Goal: Task Accomplishment & Management: Manage account settings

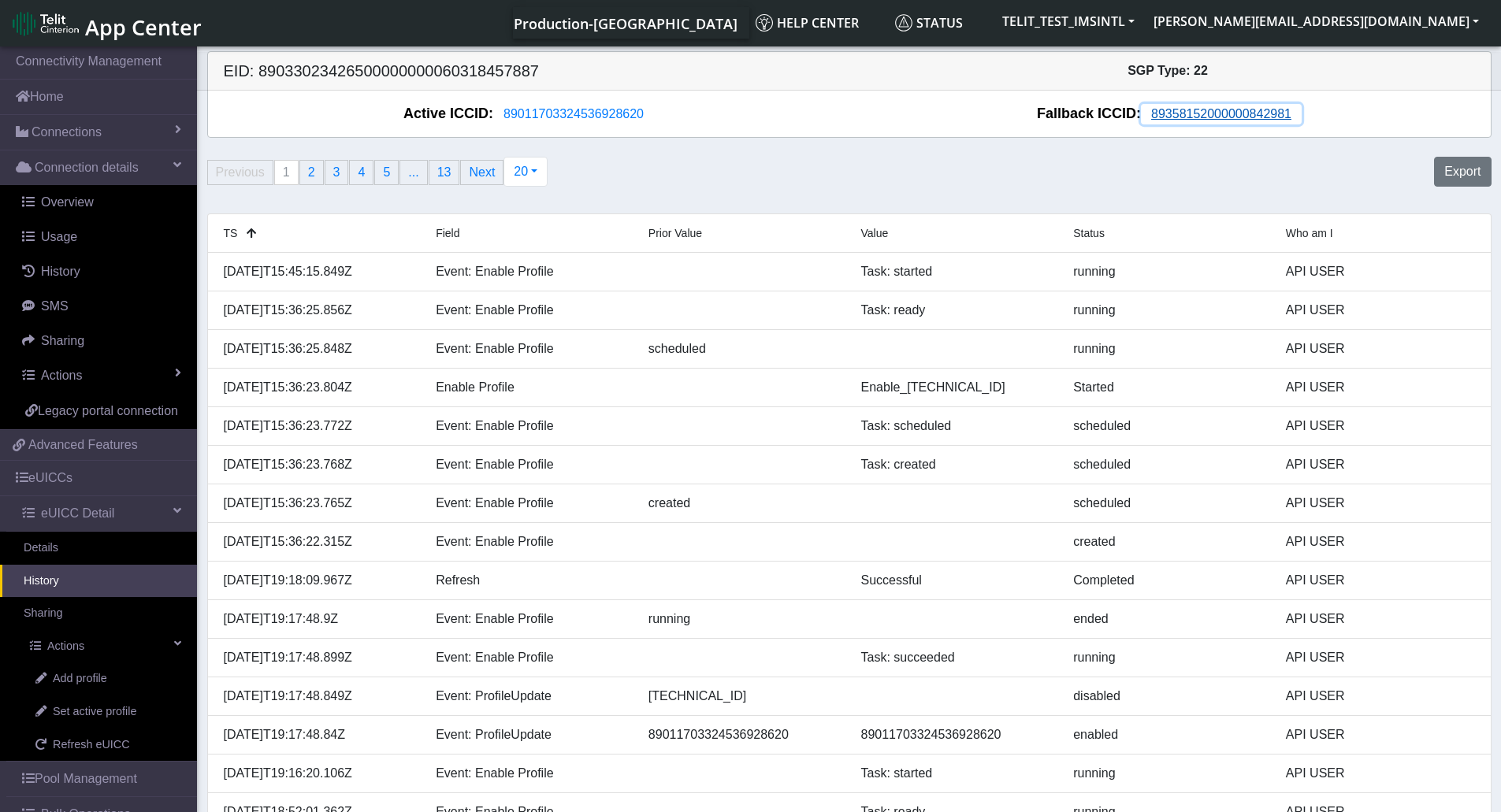
click at [1224, 114] on span "89358152000000842981" at bounding box center [1221, 113] width 140 height 13
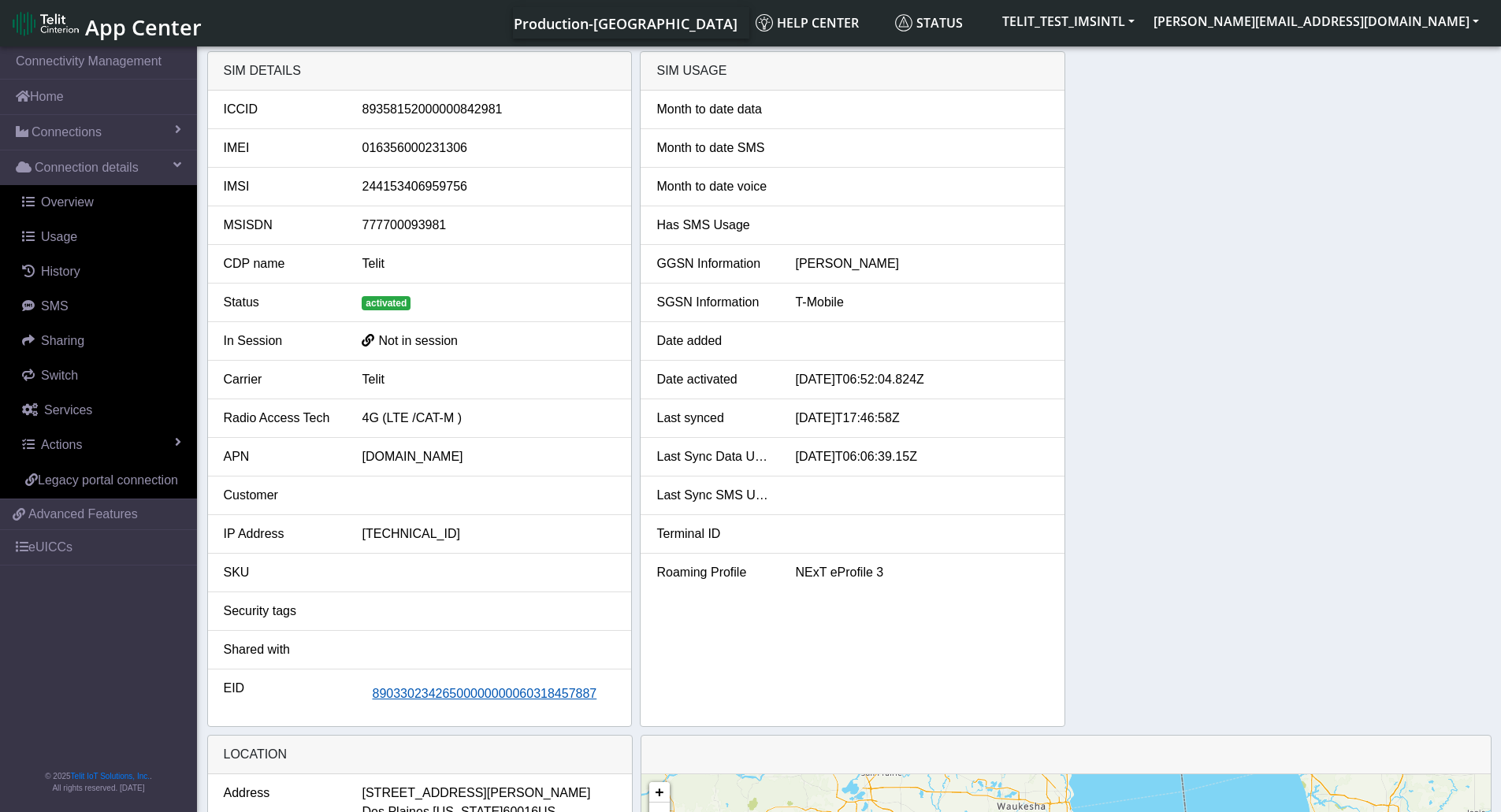
click at [544, 692] on span "89033023426500000000060318457887" at bounding box center [483, 693] width 224 height 13
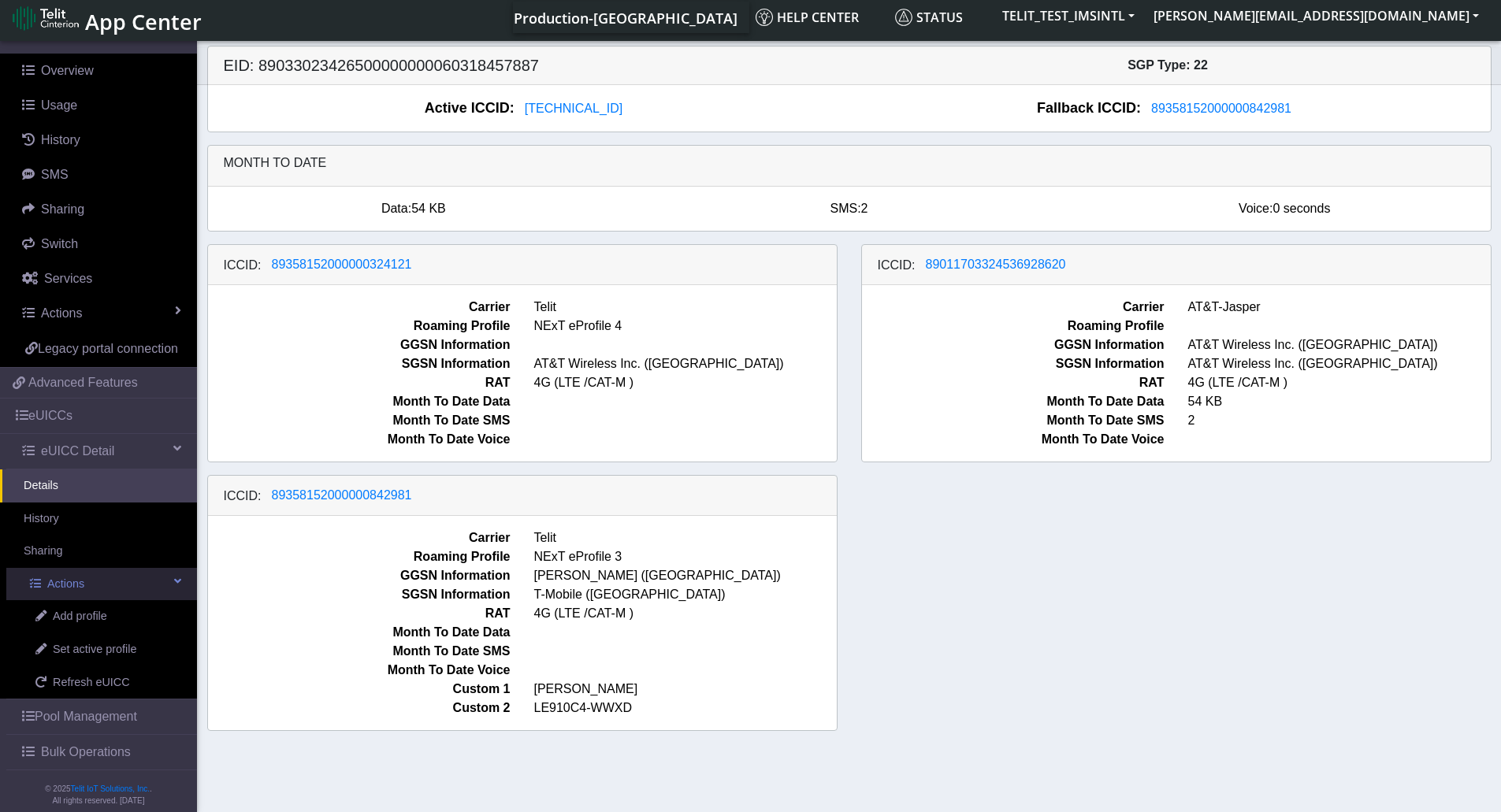
scroll to position [163, 0]
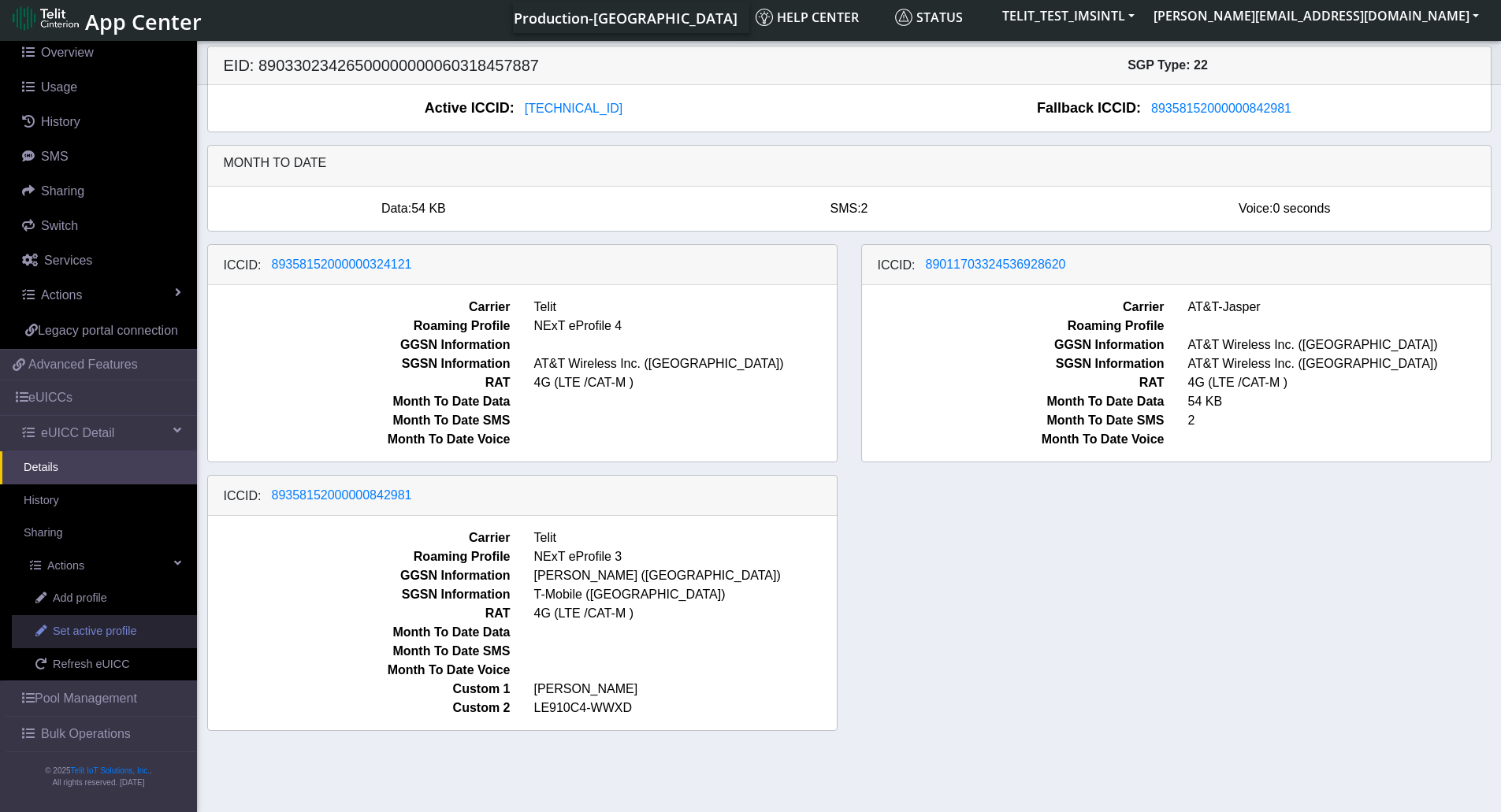
click at [89, 633] on span "Set active profile" at bounding box center [94, 631] width 83 height 17
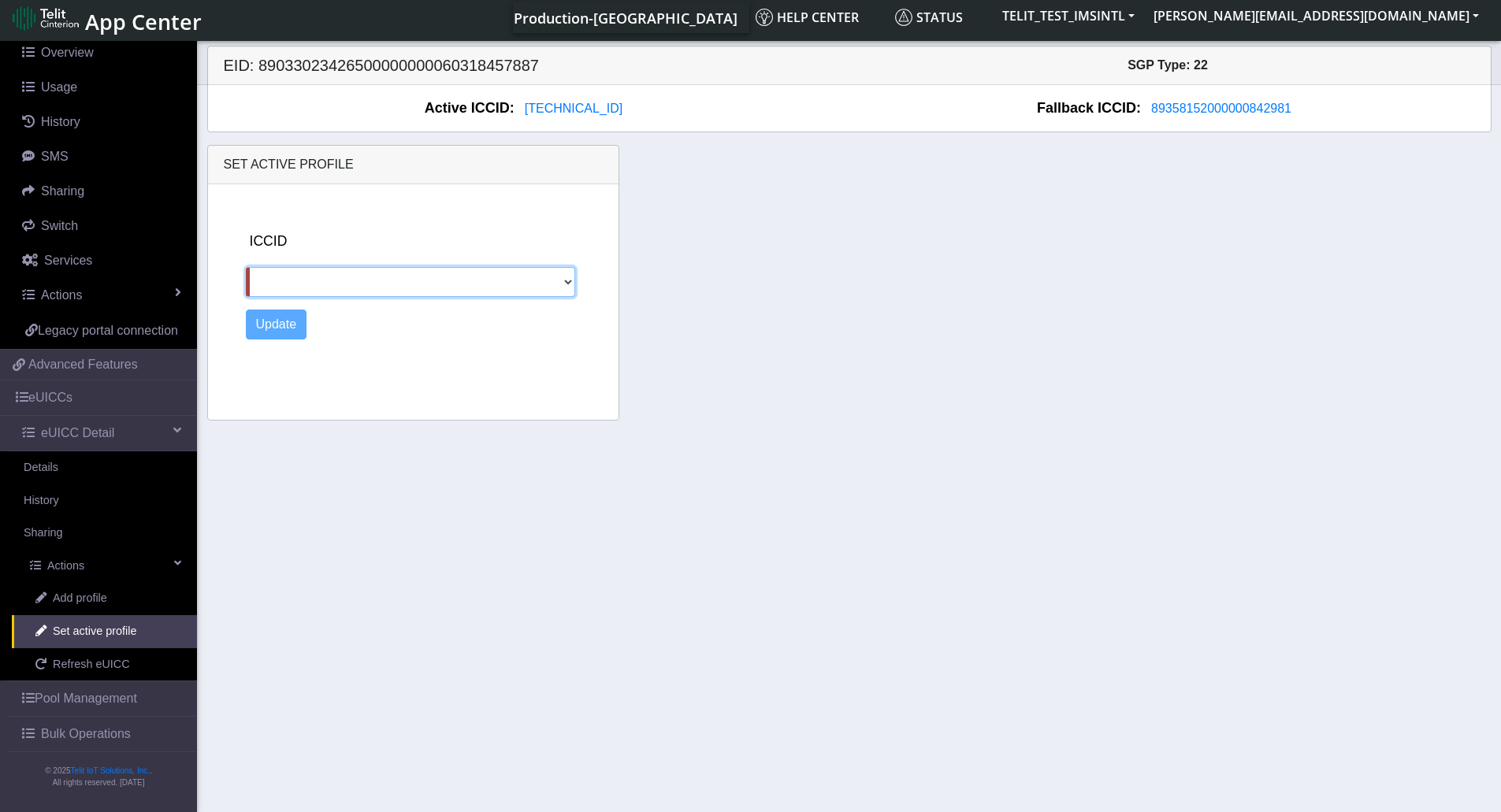
click at [575, 277] on select "89358152000000324121 89011703324536928620 89358152000000842981" at bounding box center [411, 282] width 330 height 30
select select "89358152000000324121"
click at [246, 267] on select "89358152000000324121 89011703324536928620 89358152000000842981" at bounding box center [411, 282] width 330 height 30
click at [276, 323] on button "Update" at bounding box center [276, 324] width 61 height 30
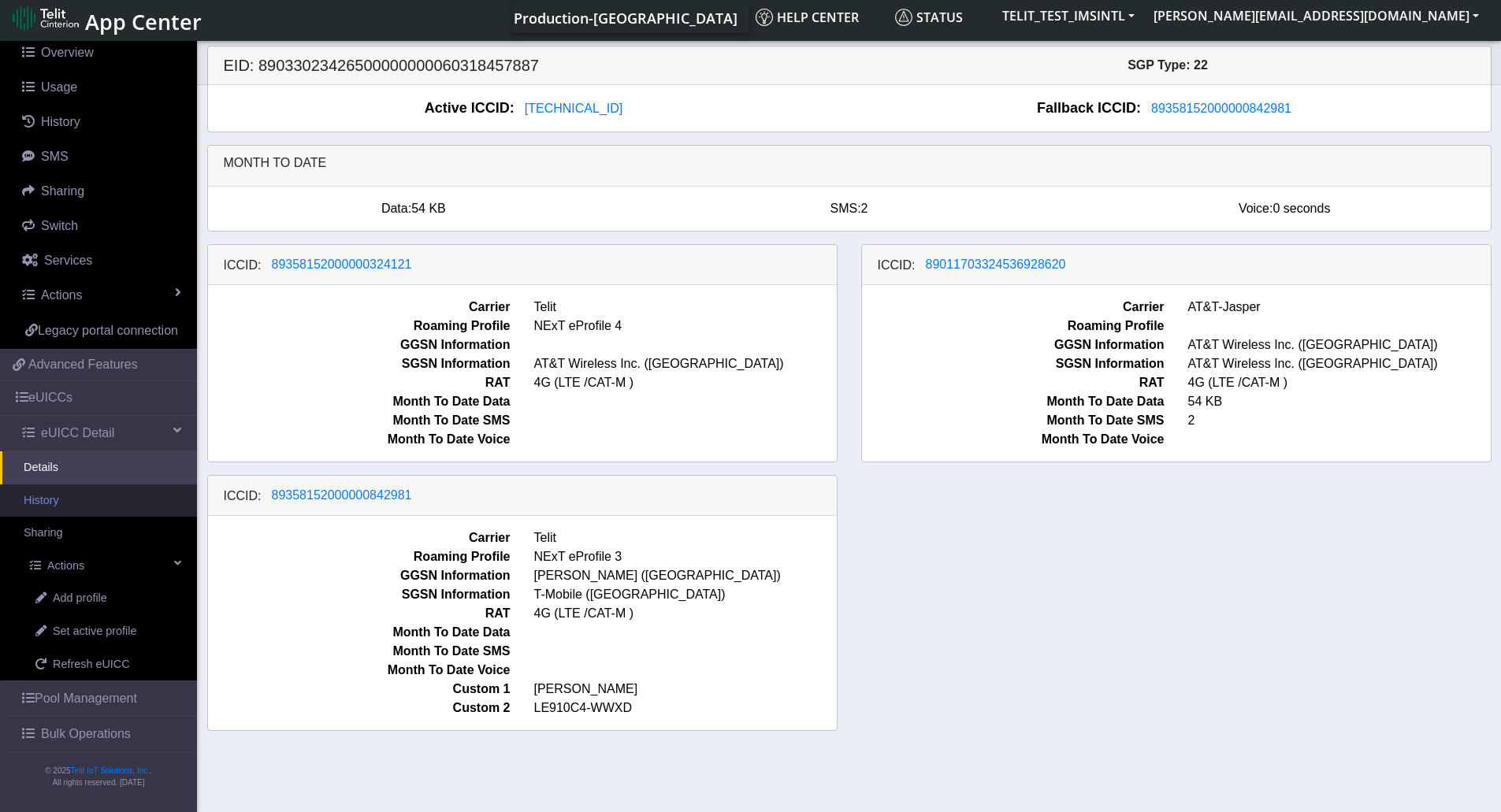
click at [66, 504] on link "History" at bounding box center [99, 500] width 197 height 33
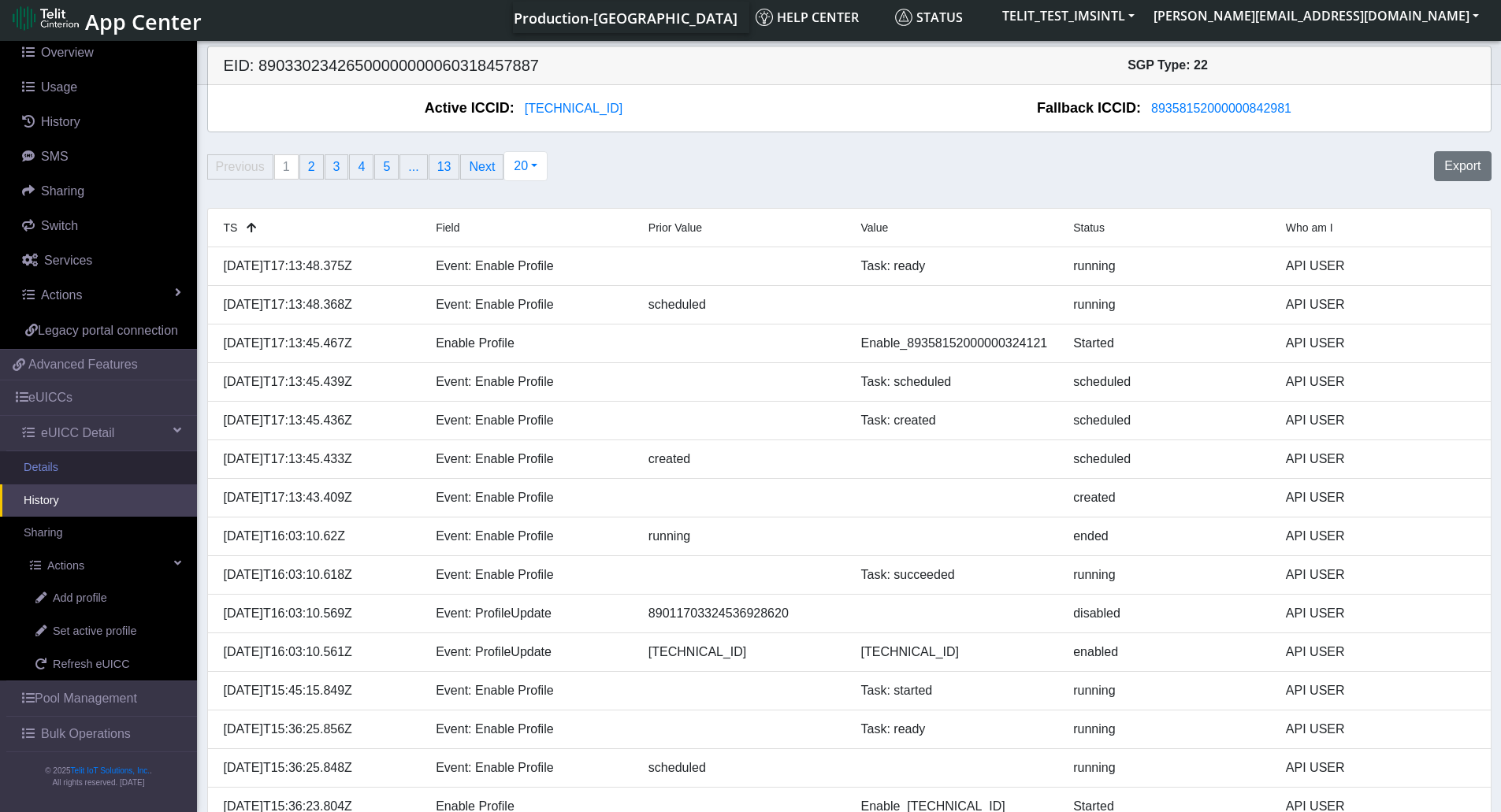
click at [54, 475] on link "Details" at bounding box center [99, 467] width 197 height 33
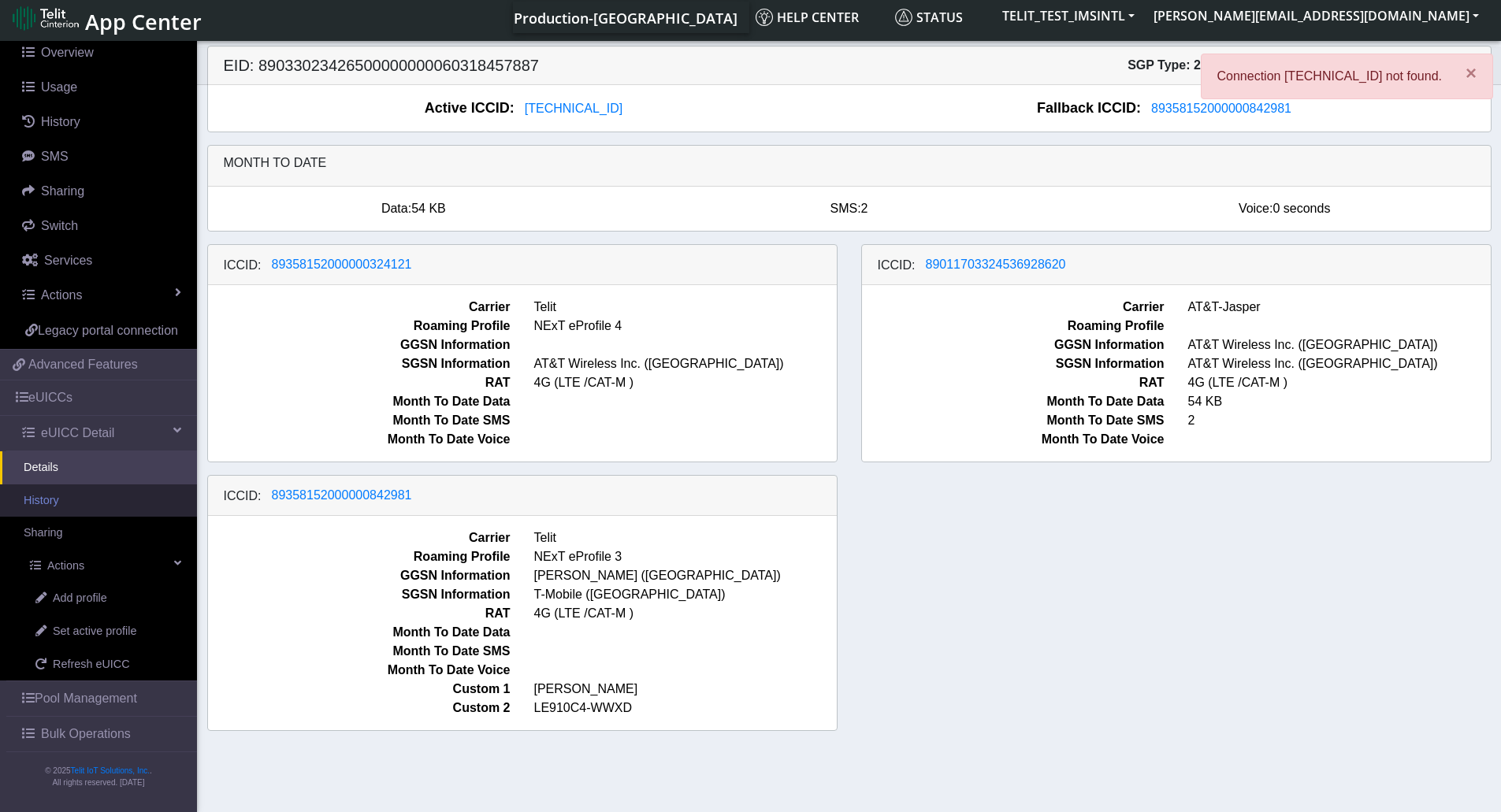
click at [52, 495] on link "History" at bounding box center [99, 500] width 197 height 33
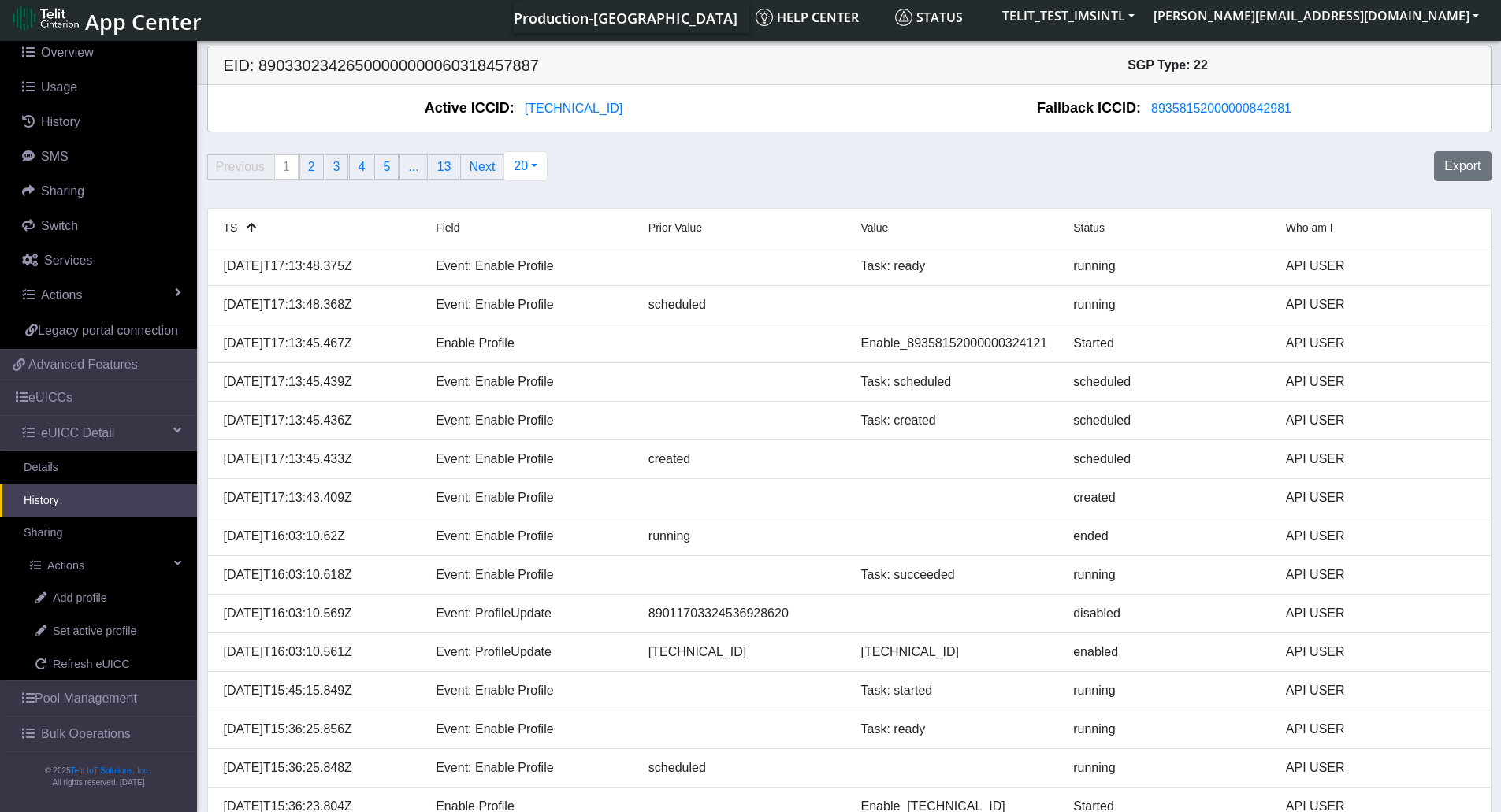
click at [70, 510] on link "History" at bounding box center [99, 500] width 197 height 33
click at [69, 504] on link "History" at bounding box center [99, 500] width 197 height 33
click at [61, 469] on link "Details" at bounding box center [99, 467] width 197 height 33
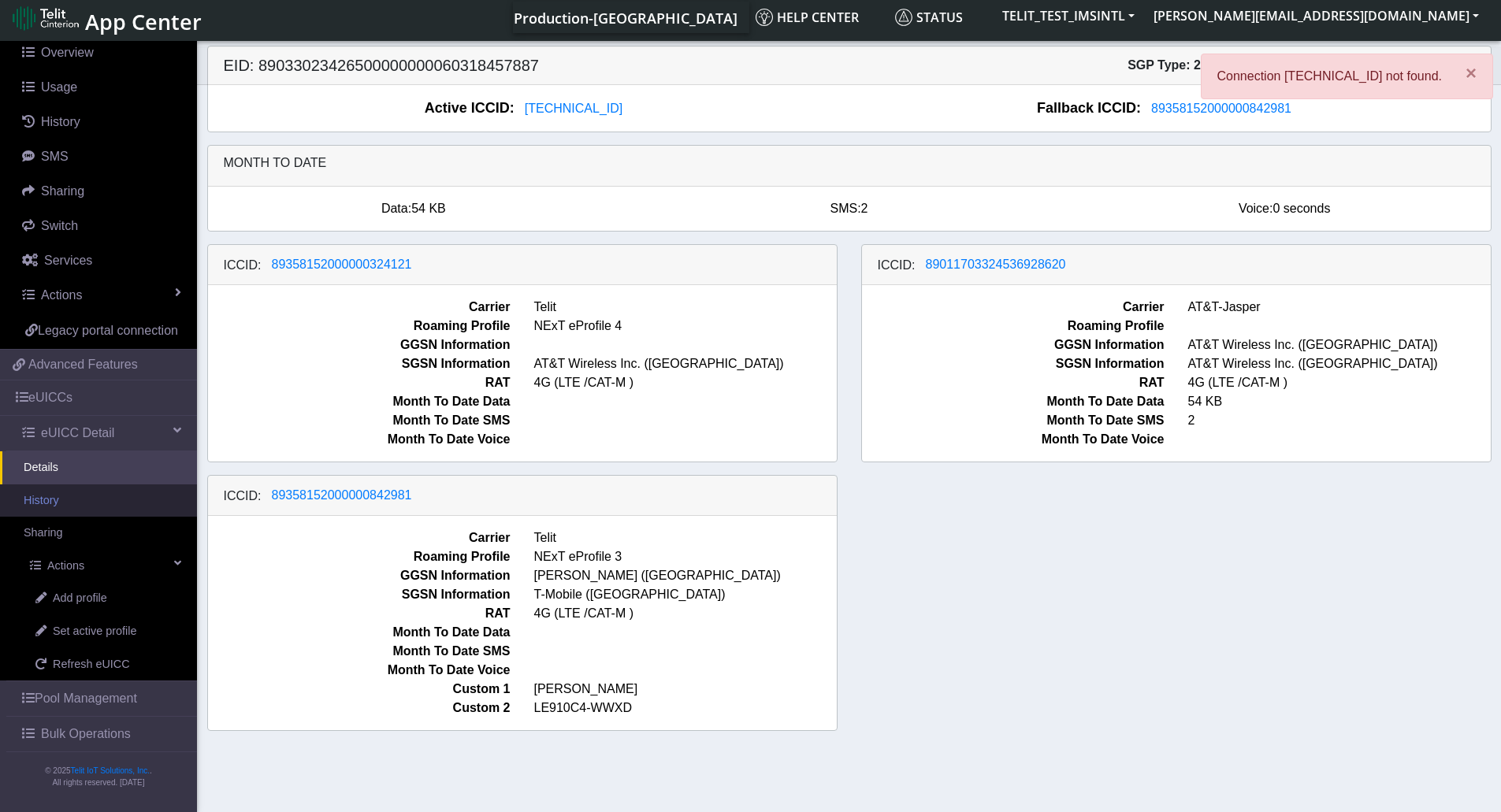
click at [57, 496] on link "History" at bounding box center [99, 500] width 197 height 33
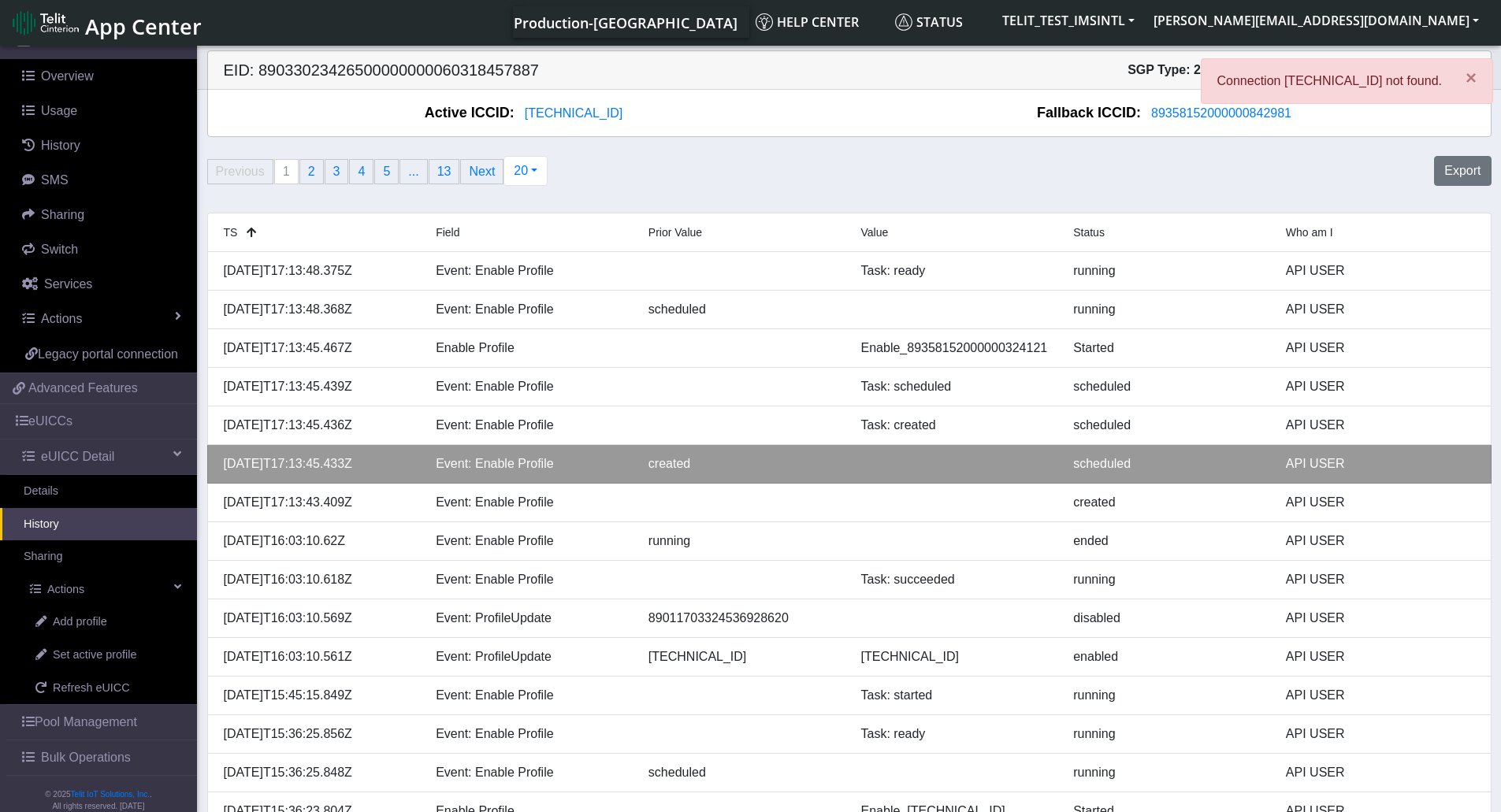
scroll to position [163, 0]
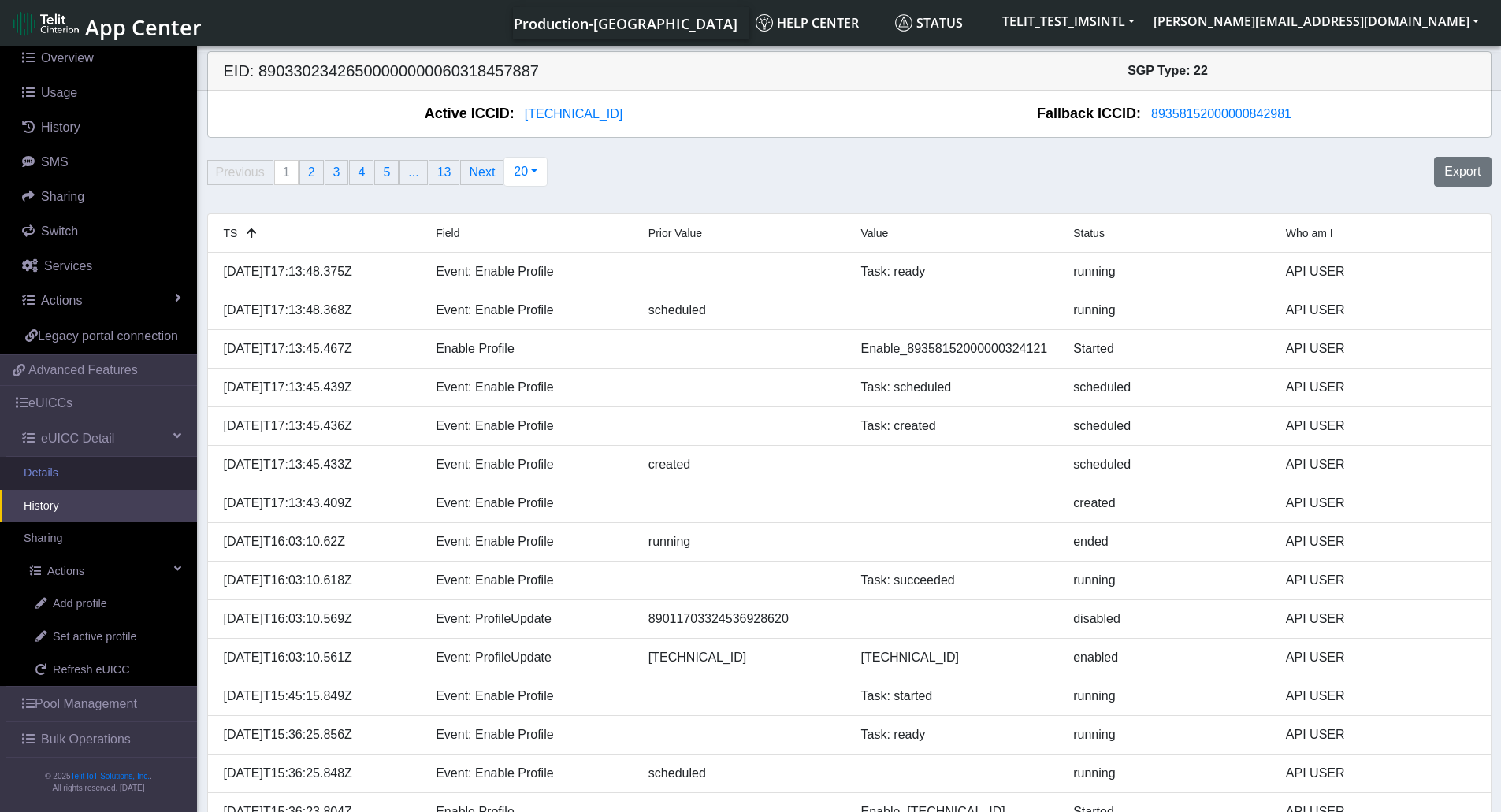
click at [66, 475] on link "Details" at bounding box center [99, 473] width 197 height 33
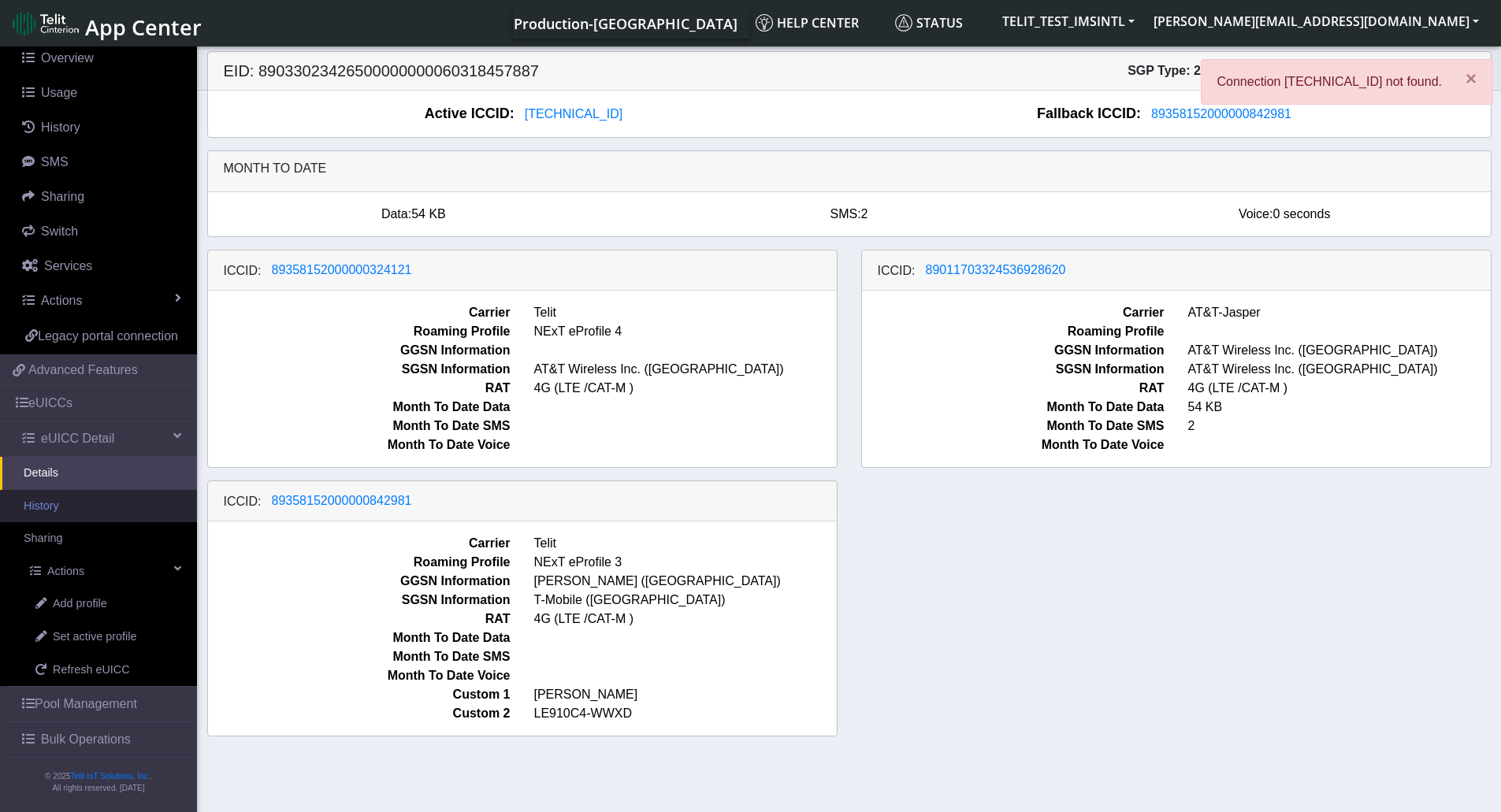
click at [61, 510] on link "History" at bounding box center [99, 505] width 197 height 33
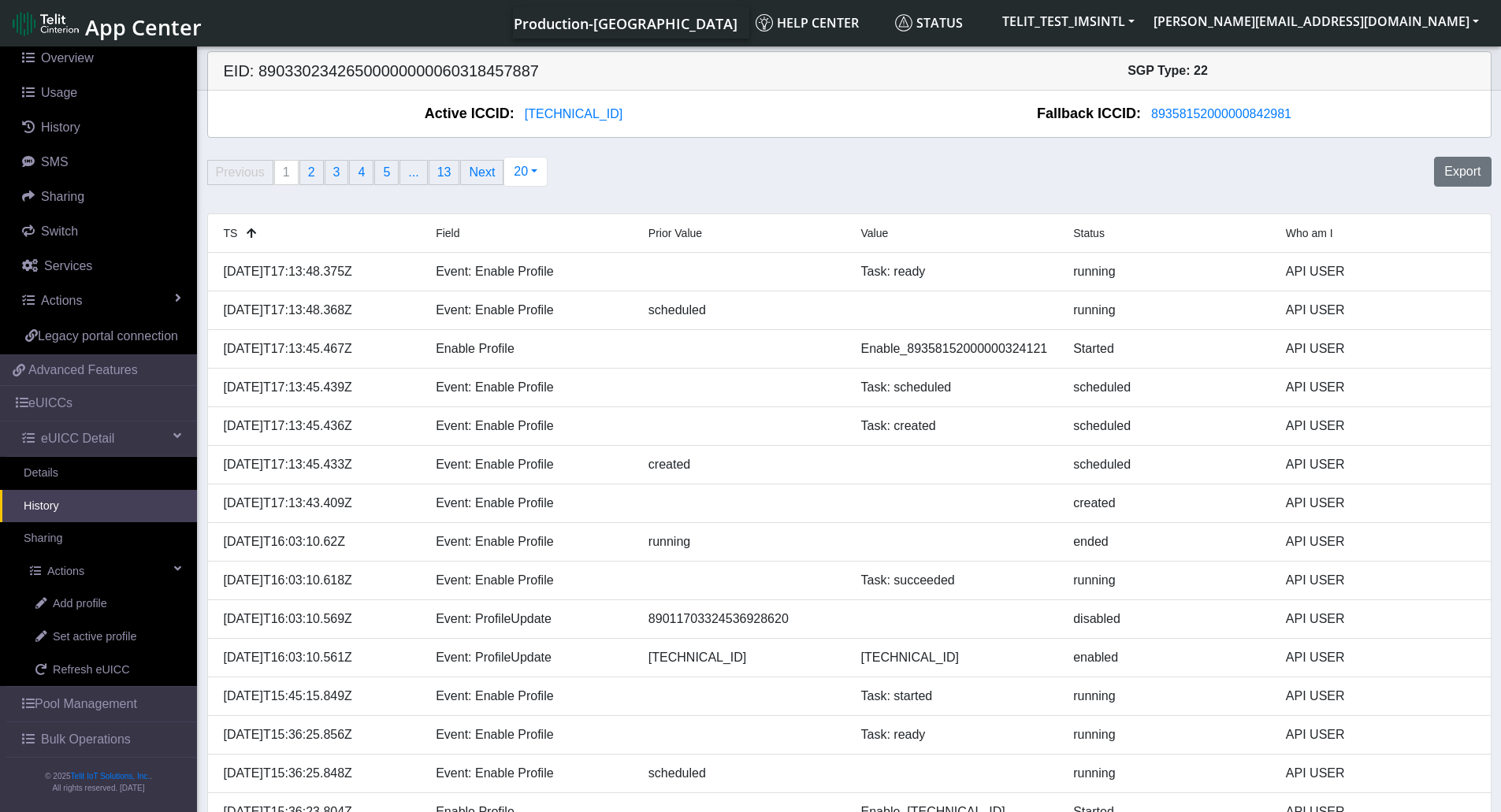
click at [42, 513] on link "History" at bounding box center [99, 505] width 197 height 33
click at [52, 465] on link "Details" at bounding box center [99, 473] width 197 height 33
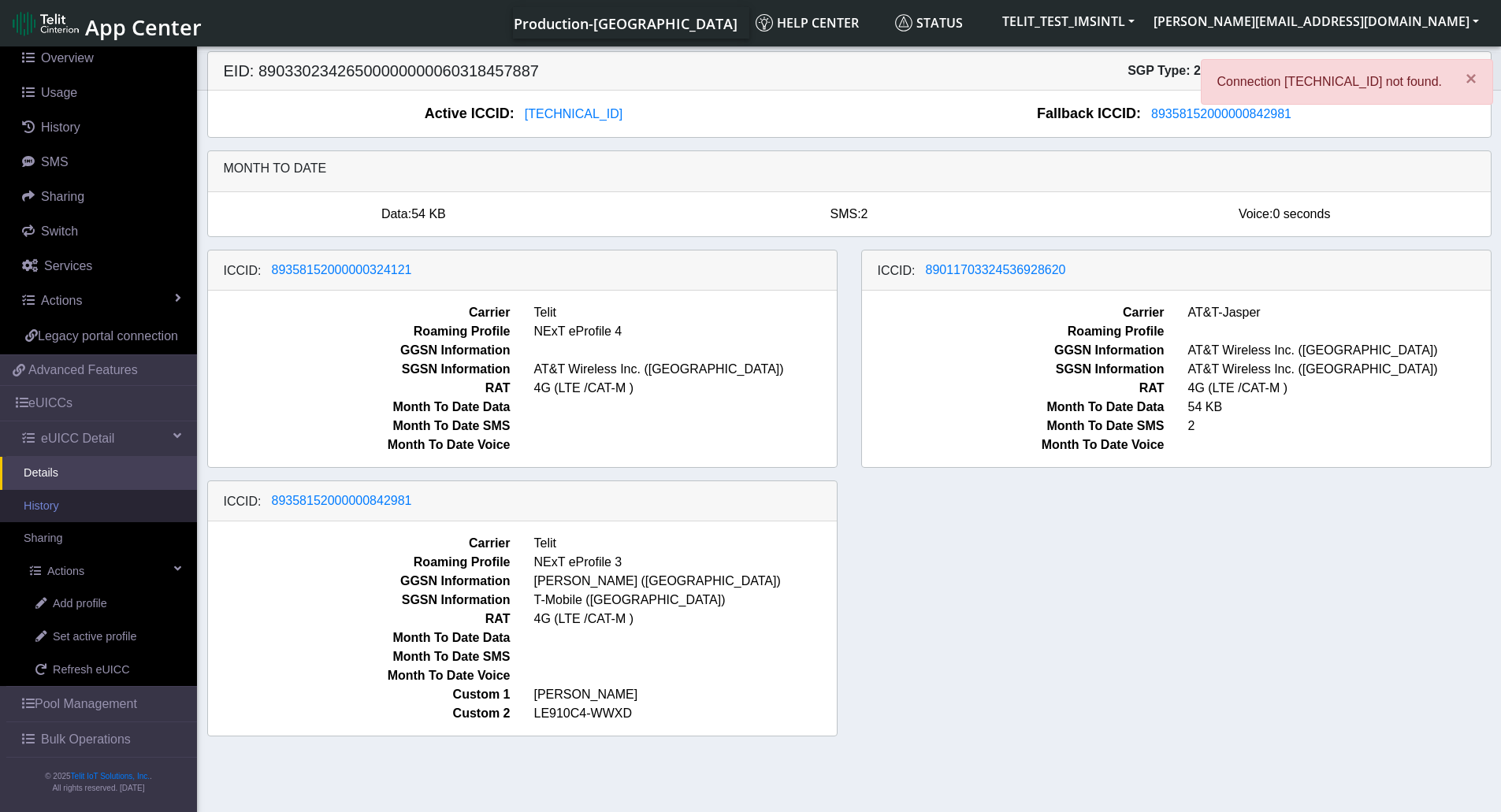
click at [52, 505] on link "History" at bounding box center [99, 505] width 197 height 33
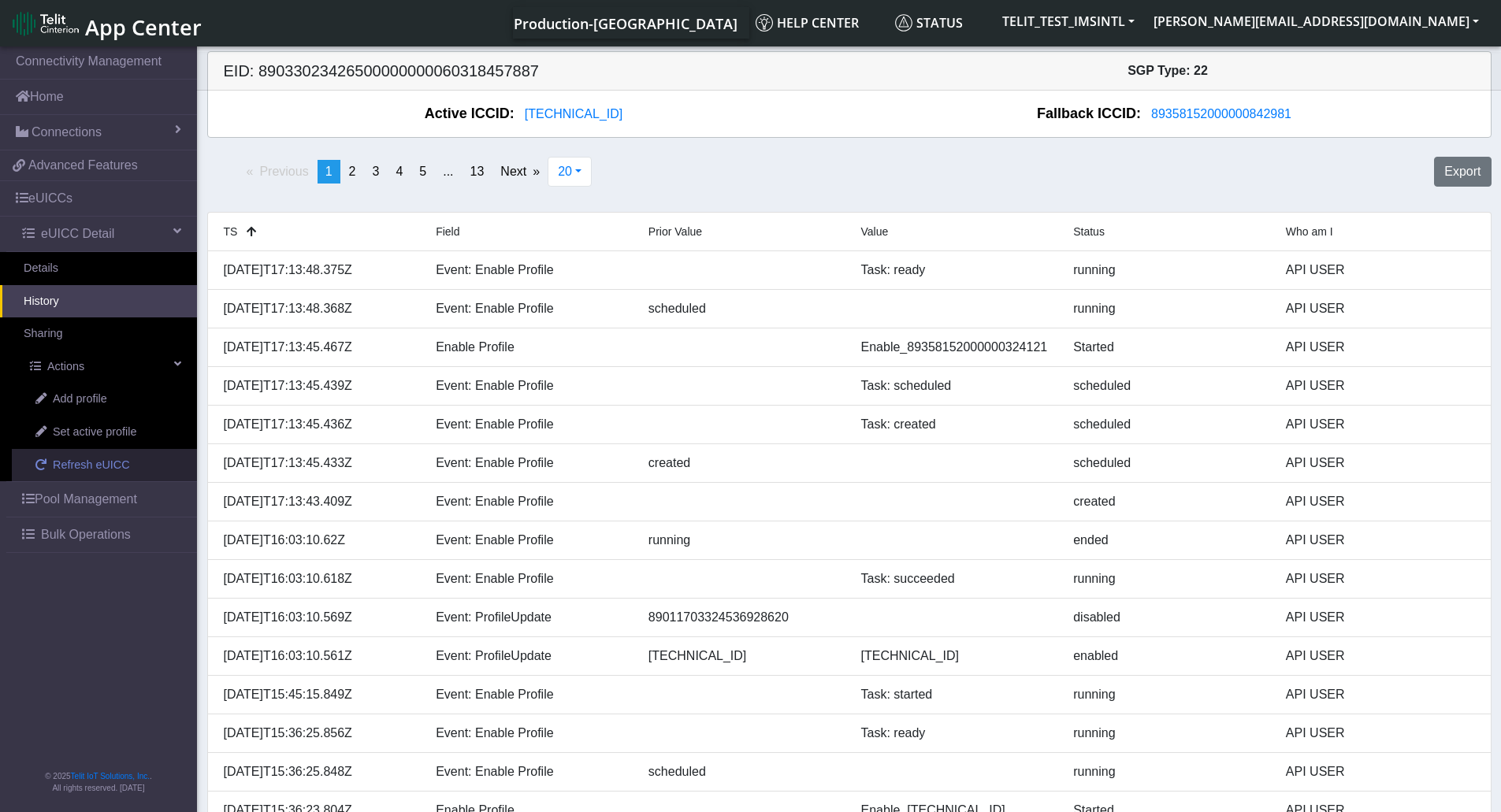
click at [111, 459] on span "Refresh eUICC" at bounding box center [91, 465] width 77 height 17
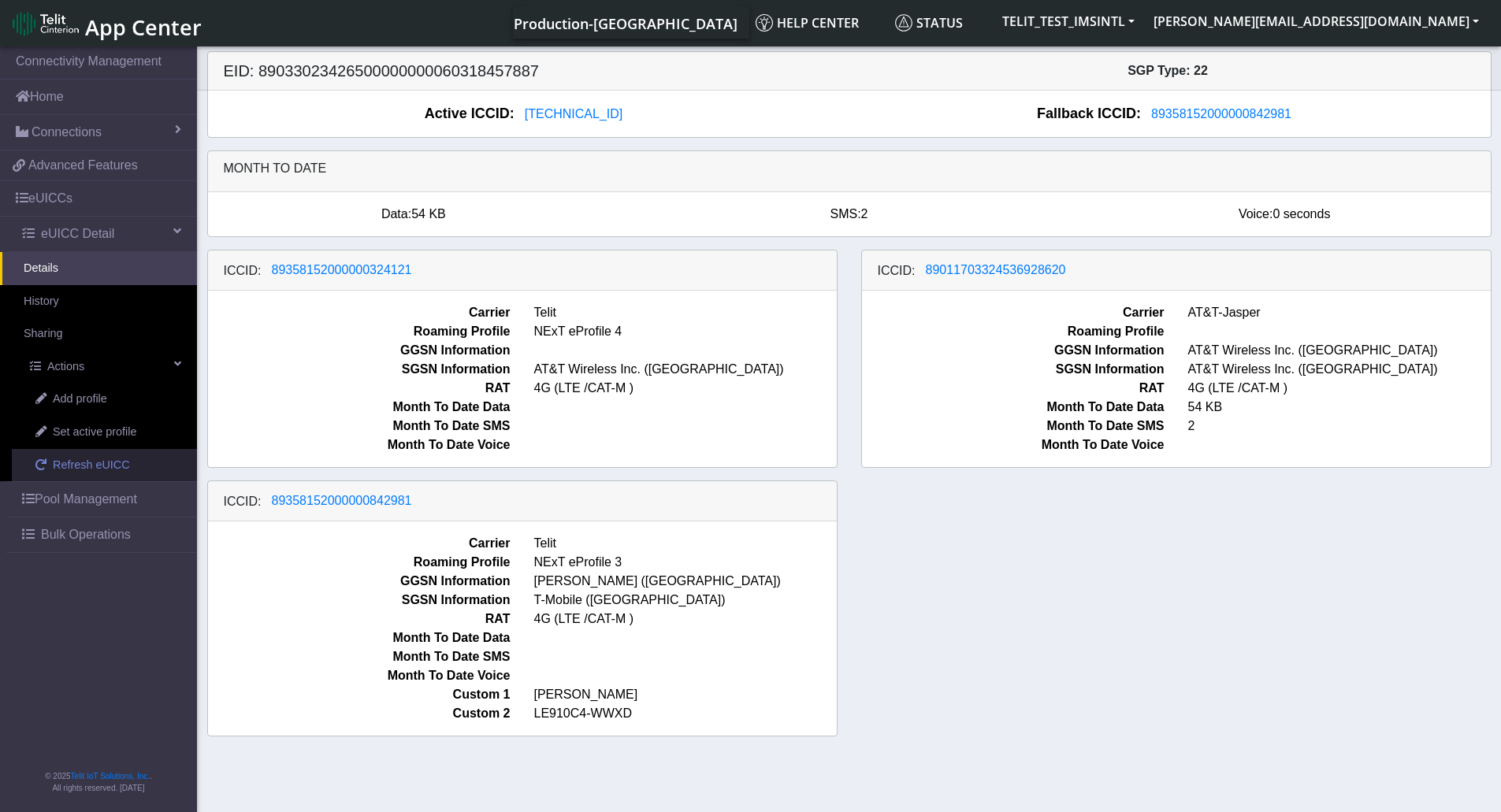
click at [99, 464] on span "Refresh eUICC" at bounding box center [91, 465] width 77 height 17
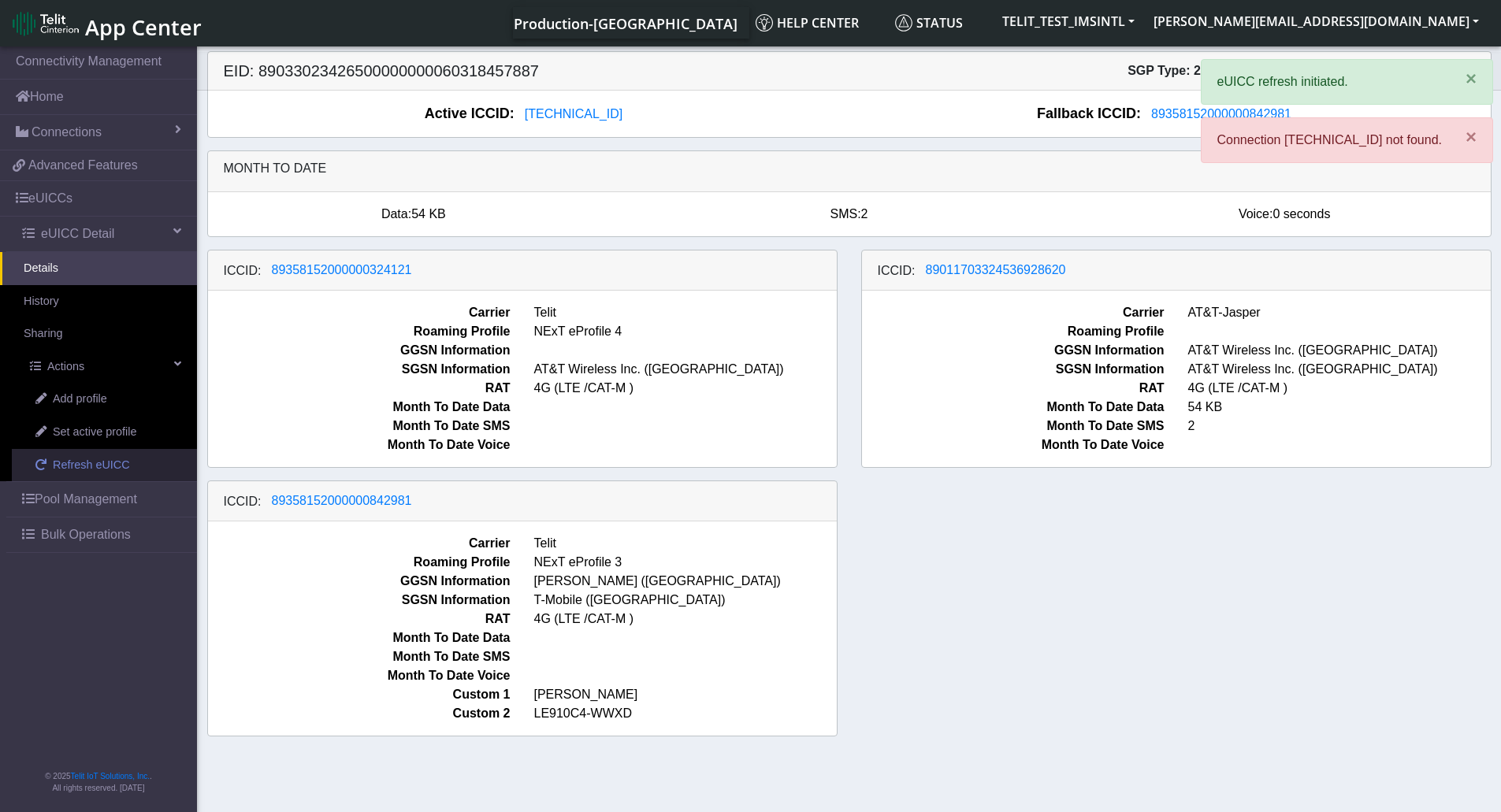
click at [99, 464] on span "Refresh eUICC" at bounding box center [91, 465] width 77 height 17
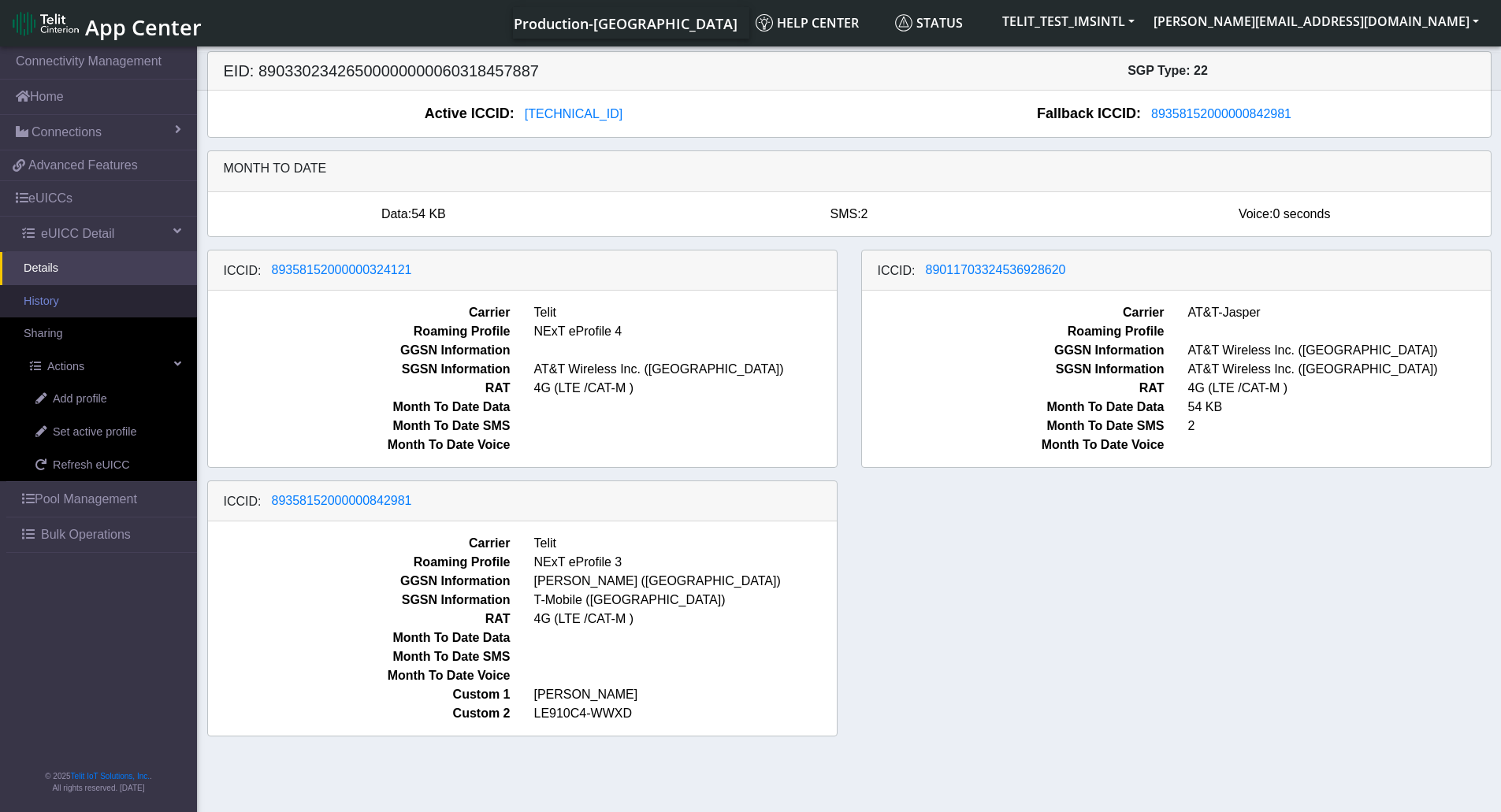
click at [91, 298] on link "History" at bounding box center [99, 301] width 197 height 33
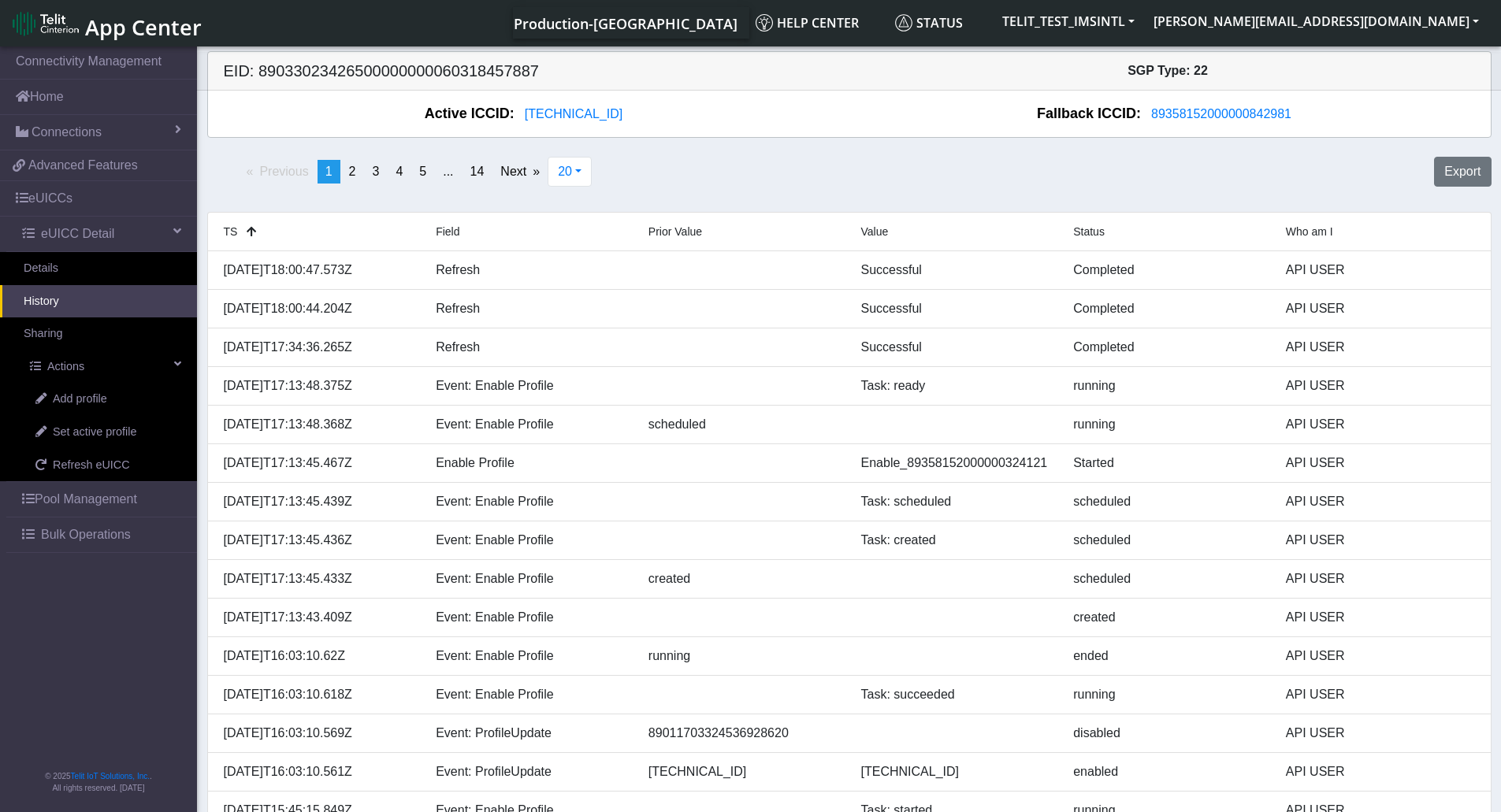
click at [71, 299] on link "History" at bounding box center [99, 301] width 197 height 33
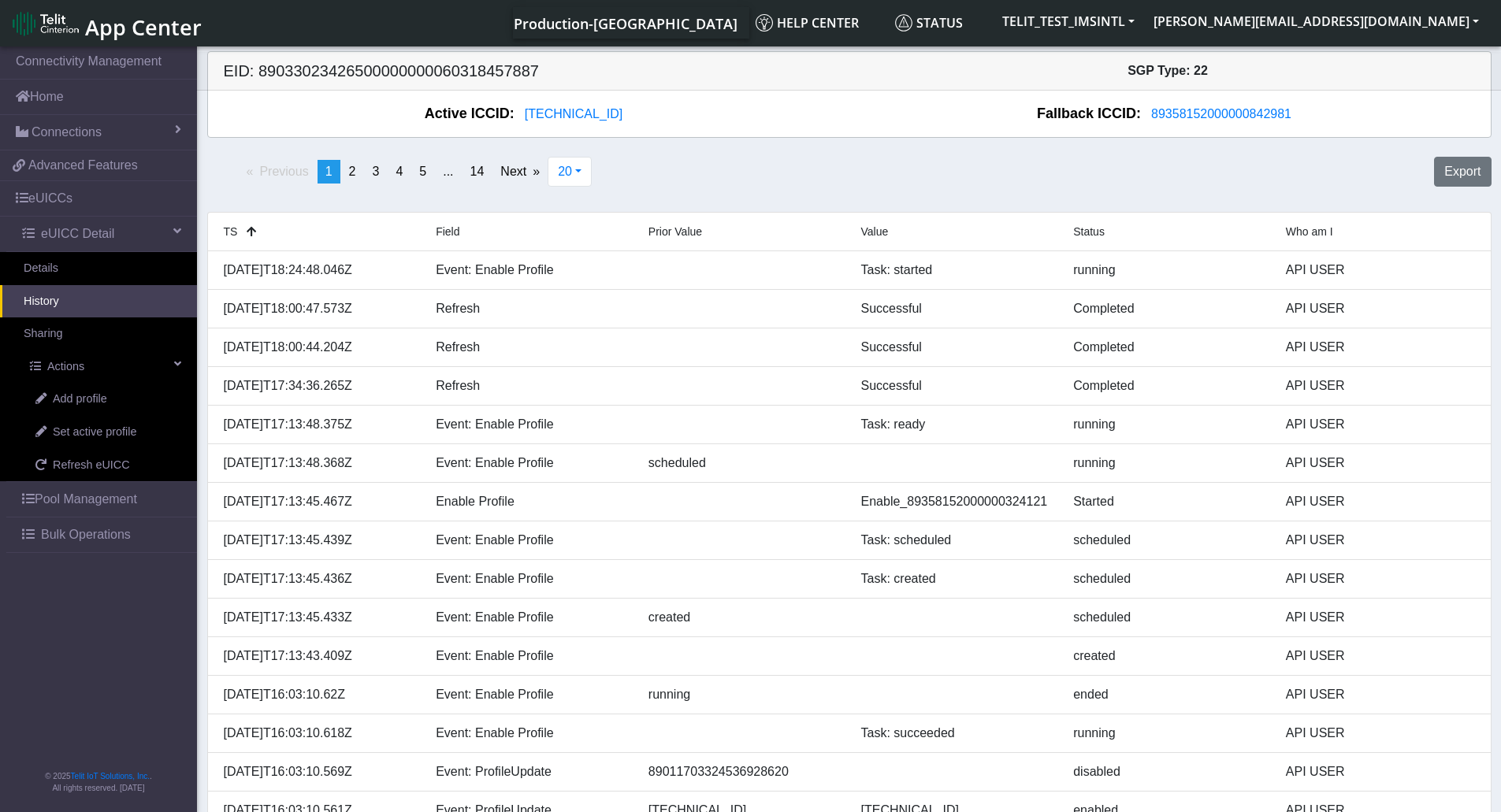
click at [71, 297] on link "History" at bounding box center [99, 301] width 197 height 33
click at [102, 465] on span "Refresh eUICC" at bounding box center [91, 465] width 77 height 17
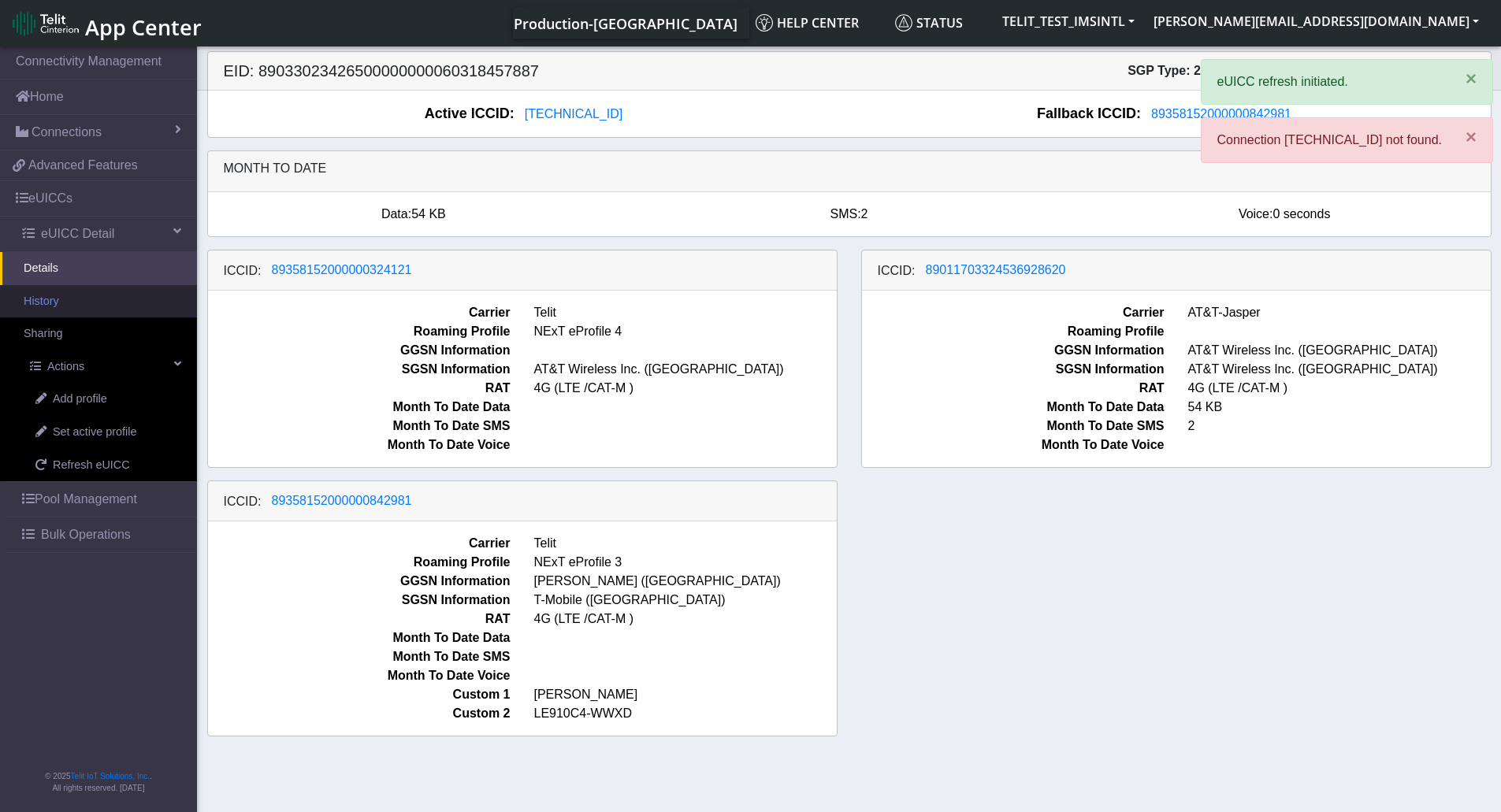
click at [49, 295] on link "History" at bounding box center [99, 301] width 197 height 33
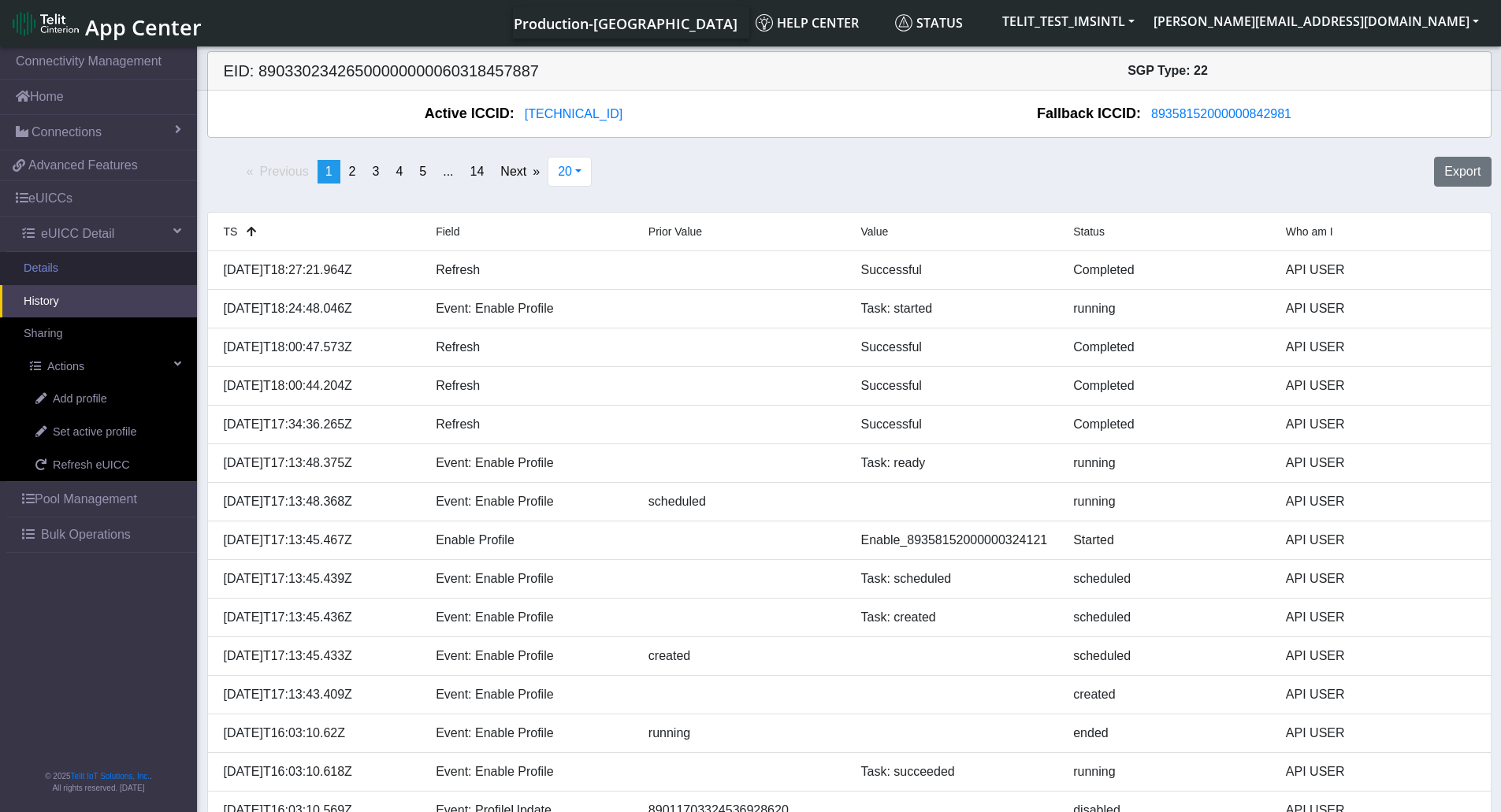
click at [56, 272] on link "Details" at bounding box center [99, 268] width 197 height 33
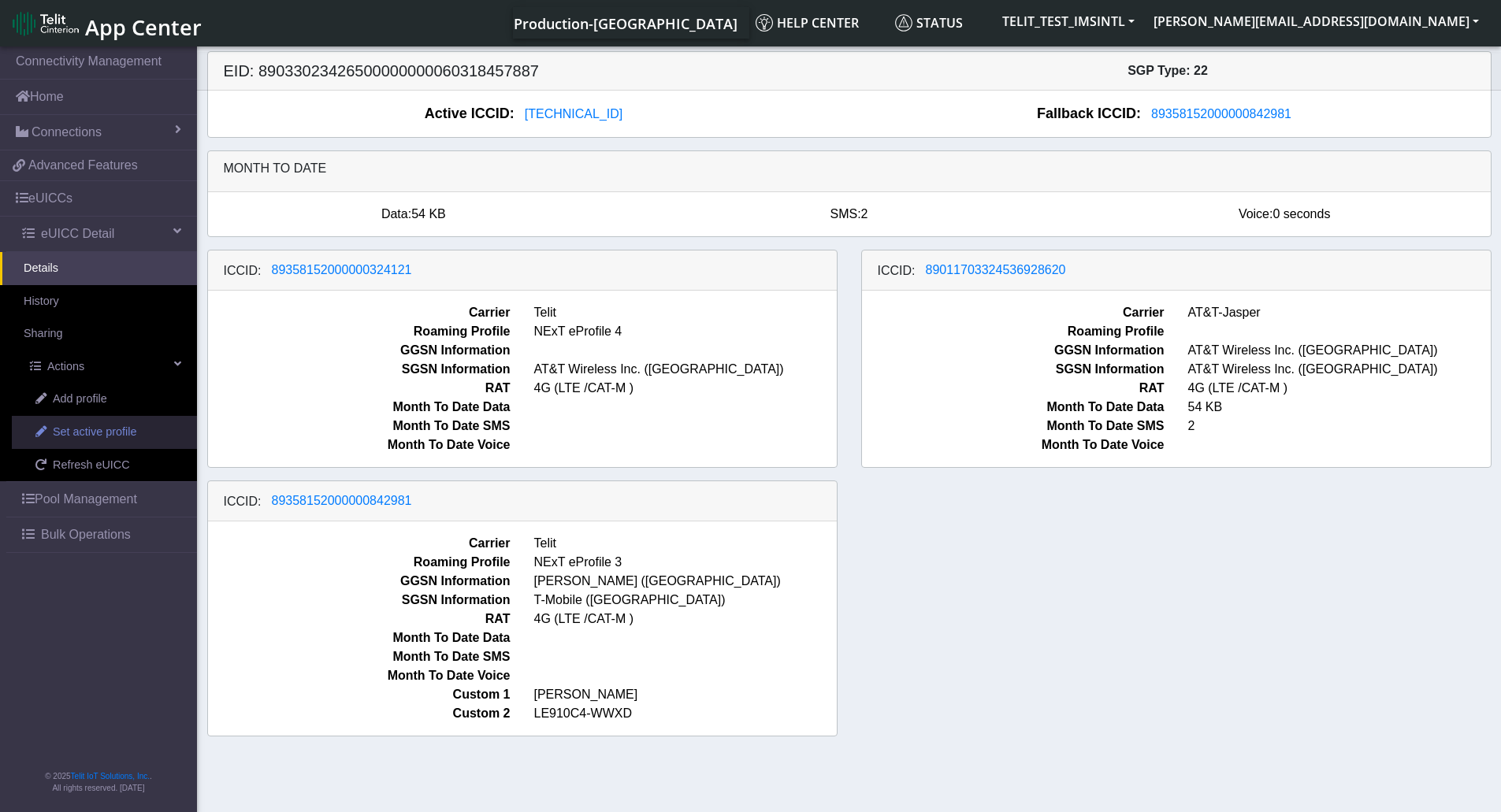
click at [104, 435] on span "Set active profile" at bounding box center [94, 432] width 83 height 17
select select
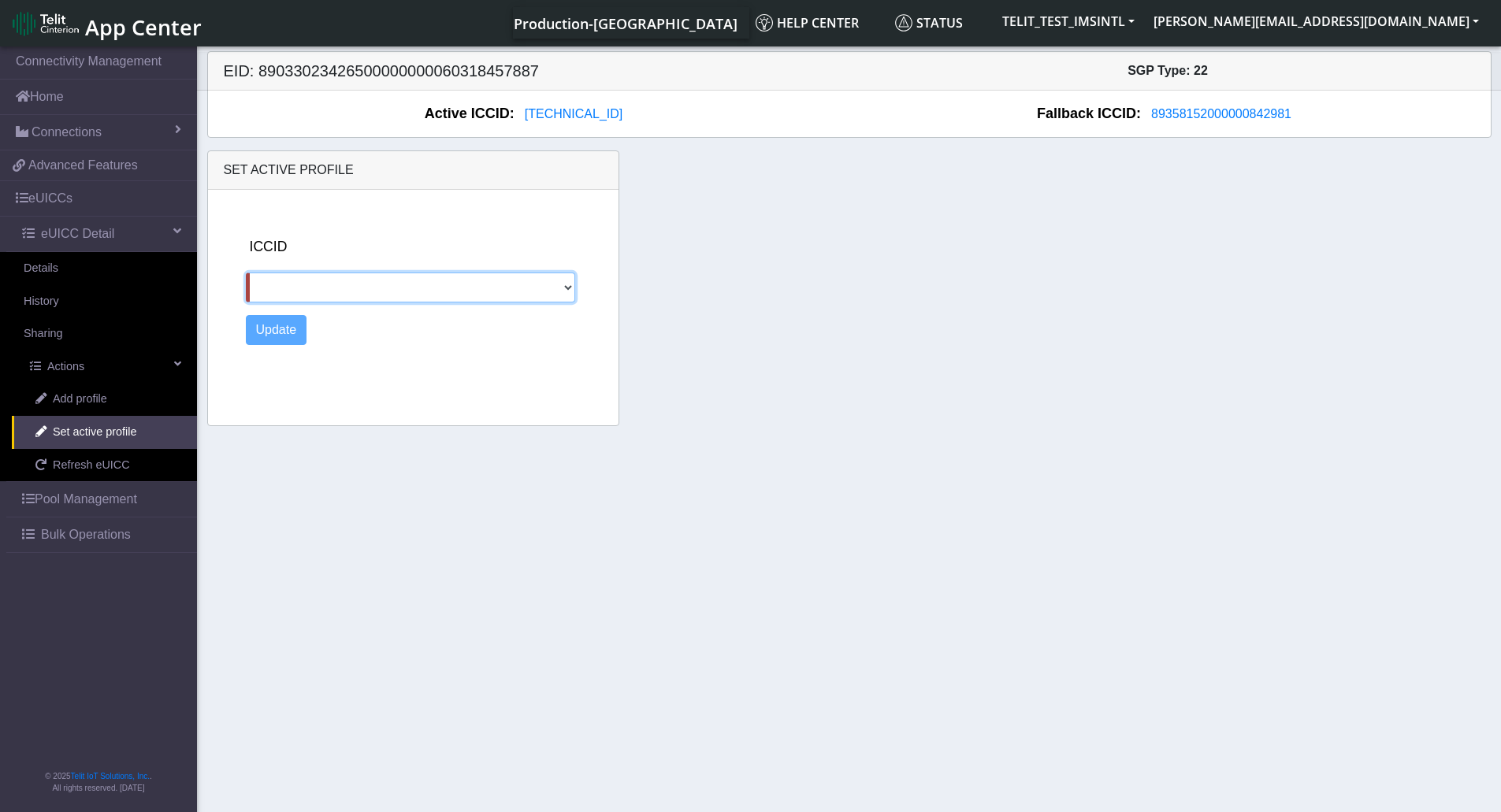
click at [565, 287] on select "89358152000000324121 89011703324536928620 89358152000000842981" at bounding box center [411, 288] width 330 height 30
click at [603, 119] on span "[TECHNICAL_ID]" at bounding box center [573, 113] width 98 height 13
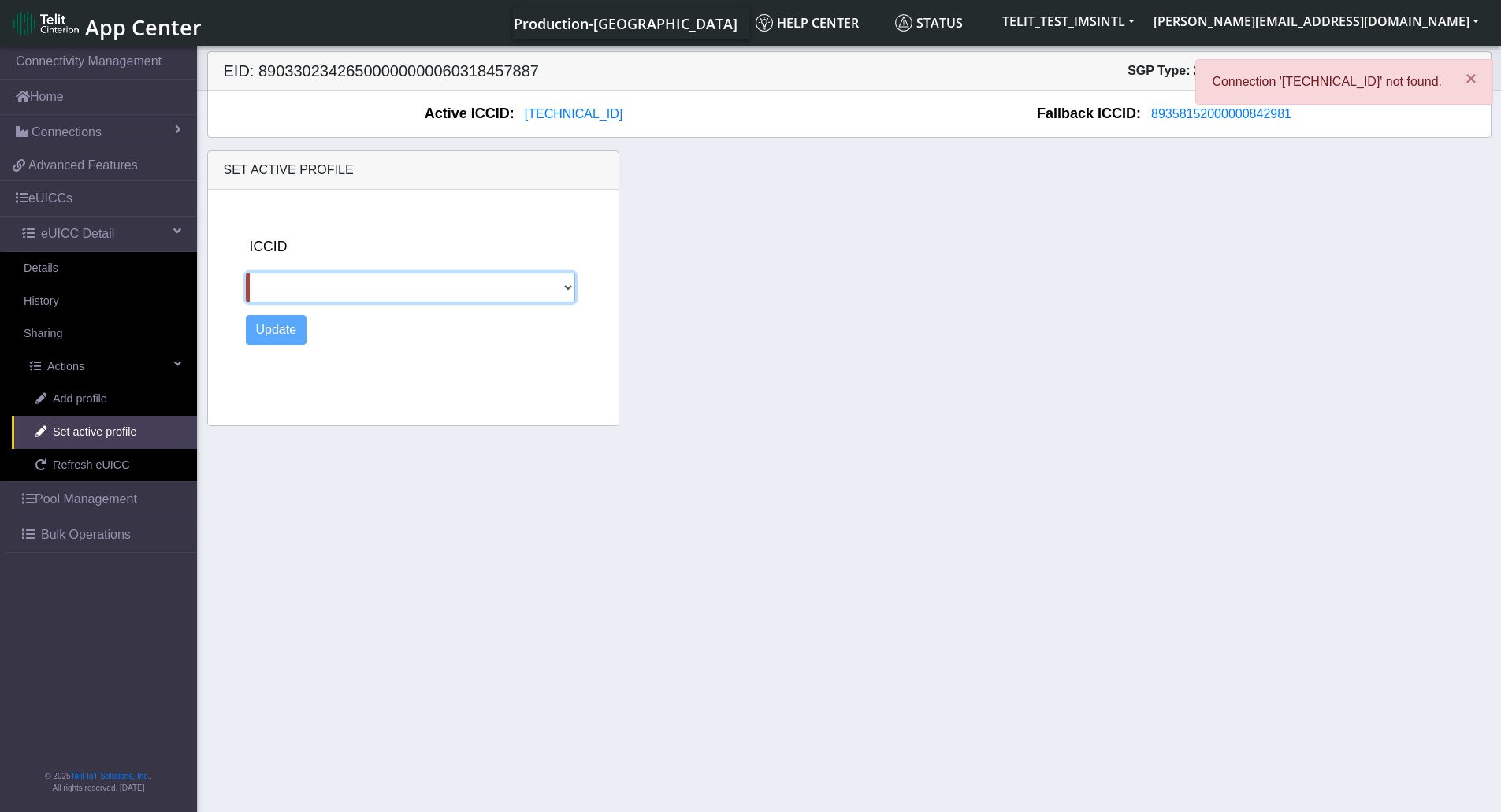
click at [569, 287] on select "89358152000000324121 89011703324536928620 89358152000000842981" at bounding box center [411, 288] width 330 height 30
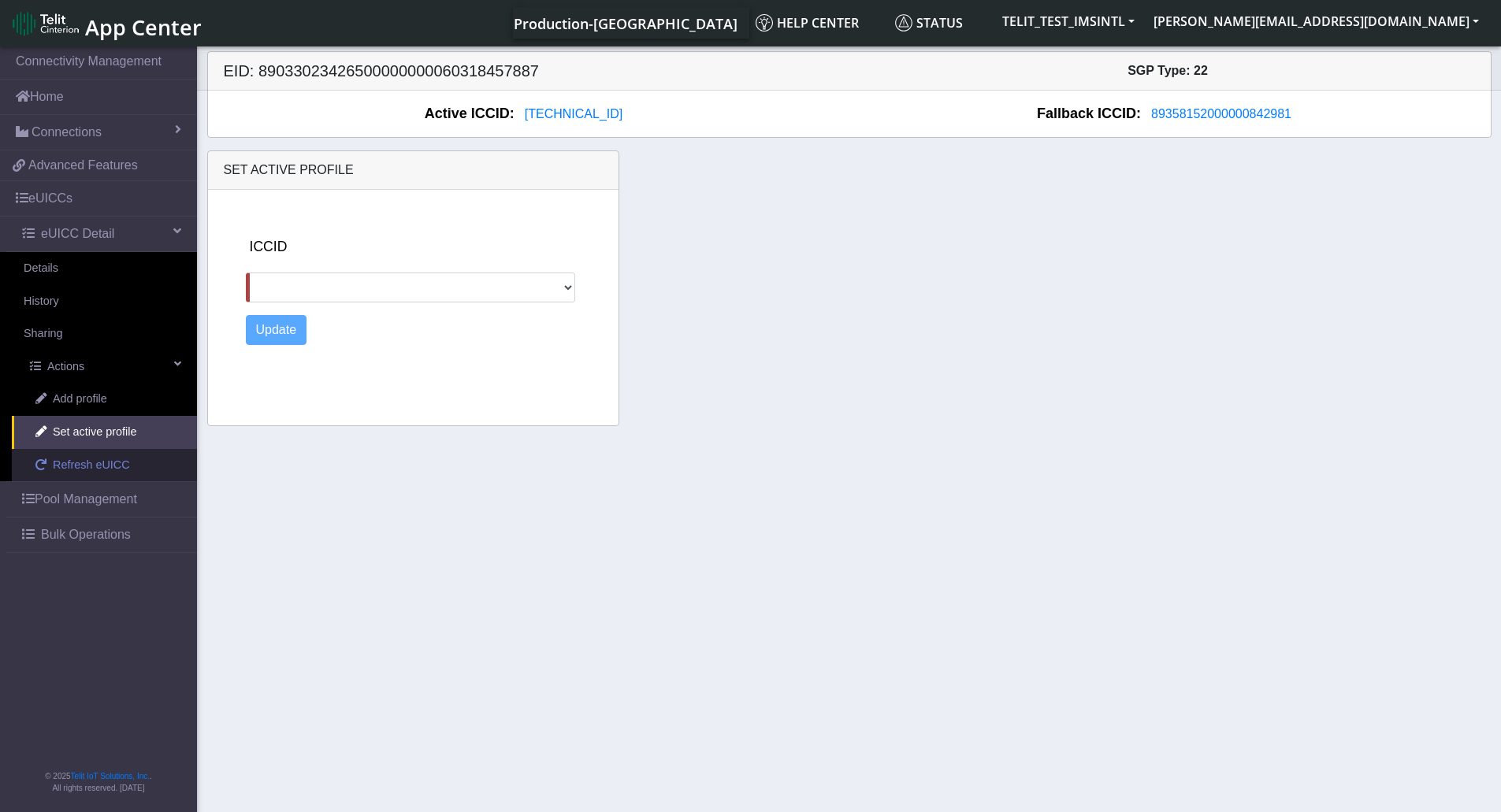
click at [102, 474] on link "Refresh eUICC" at bounding box center [104, 465] width 185 height 33
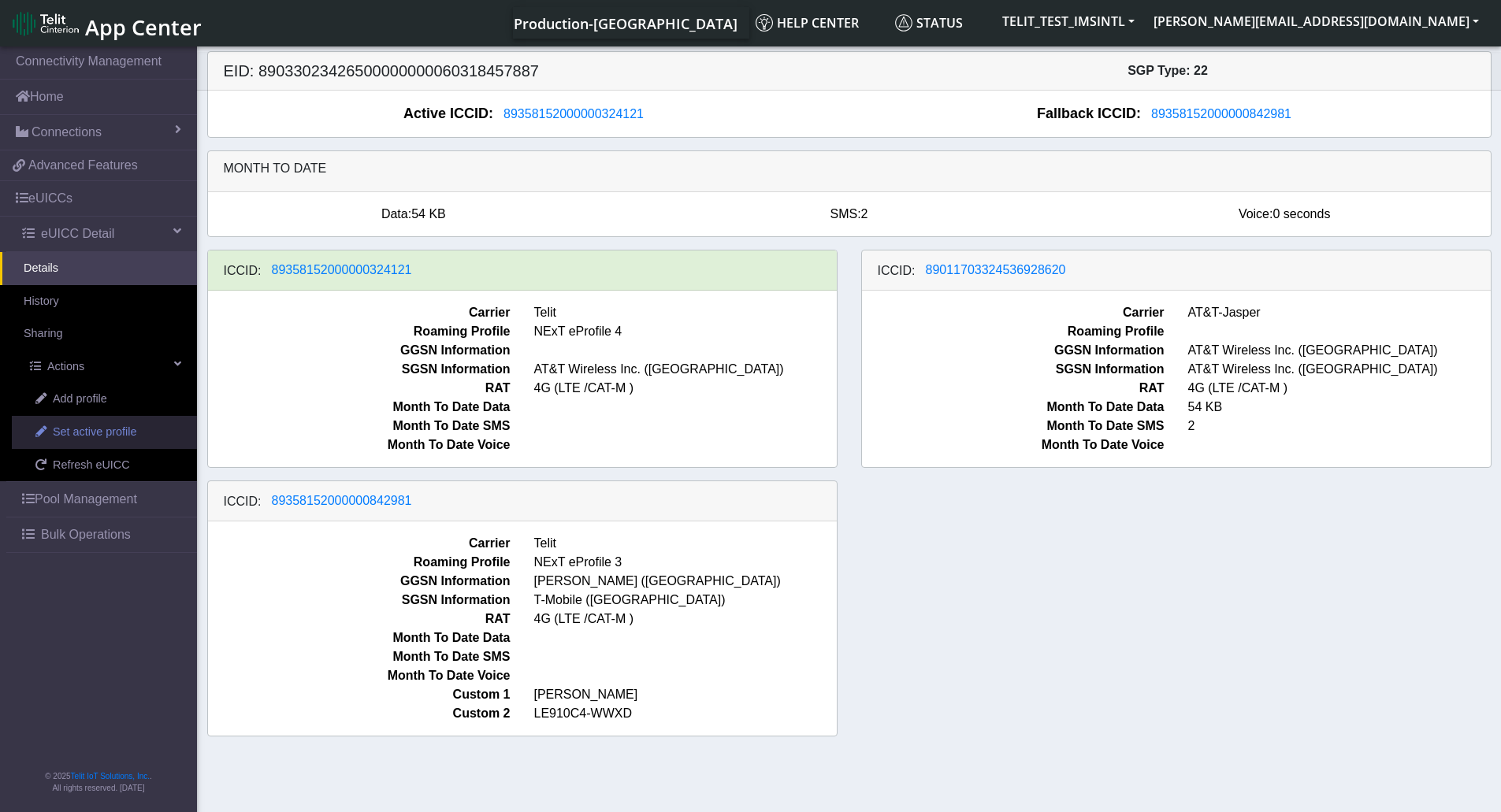
click at [100, 432] on span "Set active profile" at bounding box center [94, 432] width 83 height 17
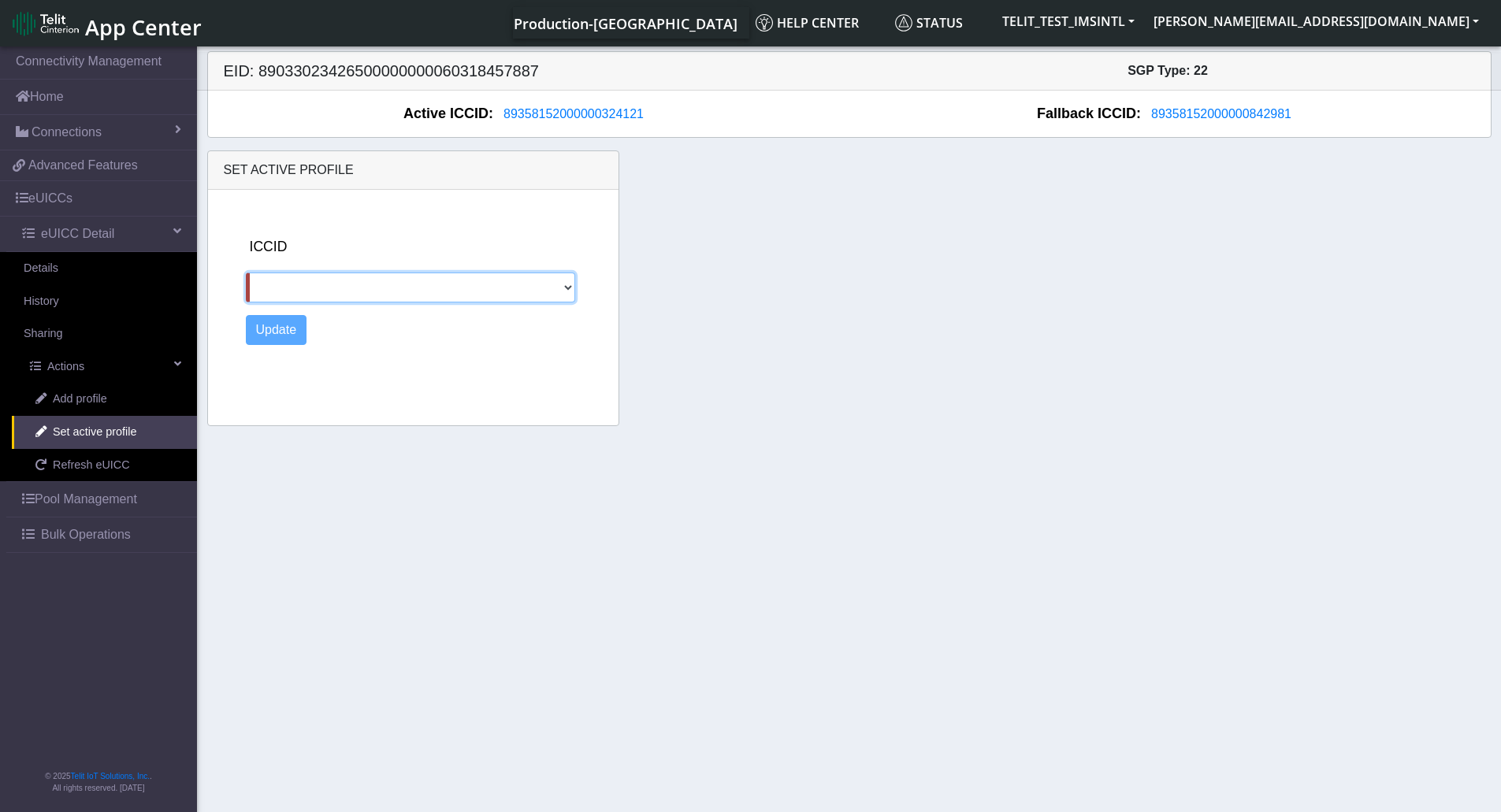
click at [572, 287] on select "[TECHNICAL_ID] 89011703324536928620 89358152000000842981" at bounding box center [411, 288] width 330 height 30
select select "[TECHNICAL_ID]"
click at [246, 273] on select "[TECHNICAL_ID] 89011703324536928620 89358152000000842981" at bounding box center [411, 288] width 330 height 30
click at [271, 326] on button "Update" at bounding box center [276, 330] width 61 height 30
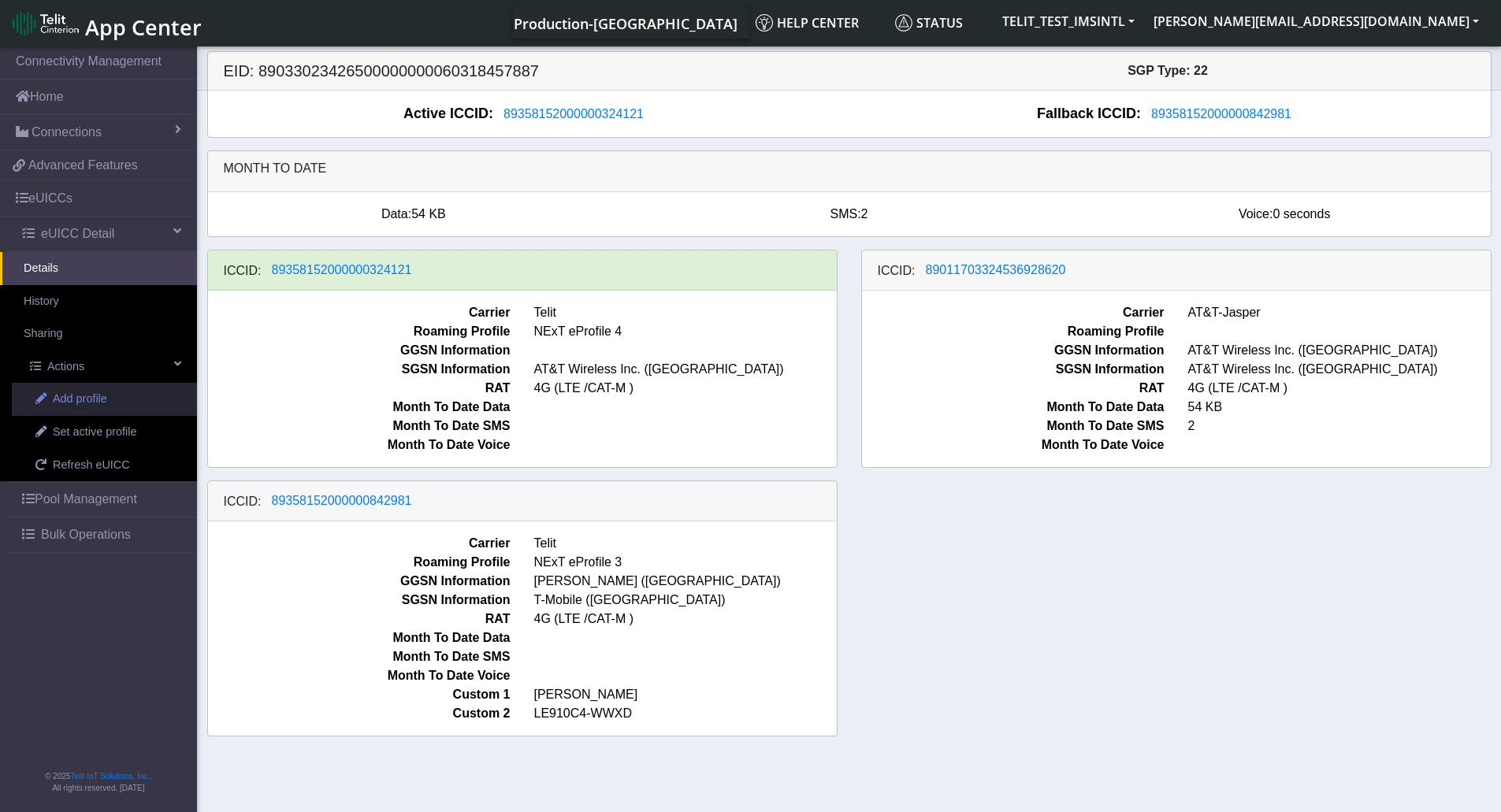
click at [92, 401] on span "Add profile" at bounding box center [80, 398] width 54 height 17
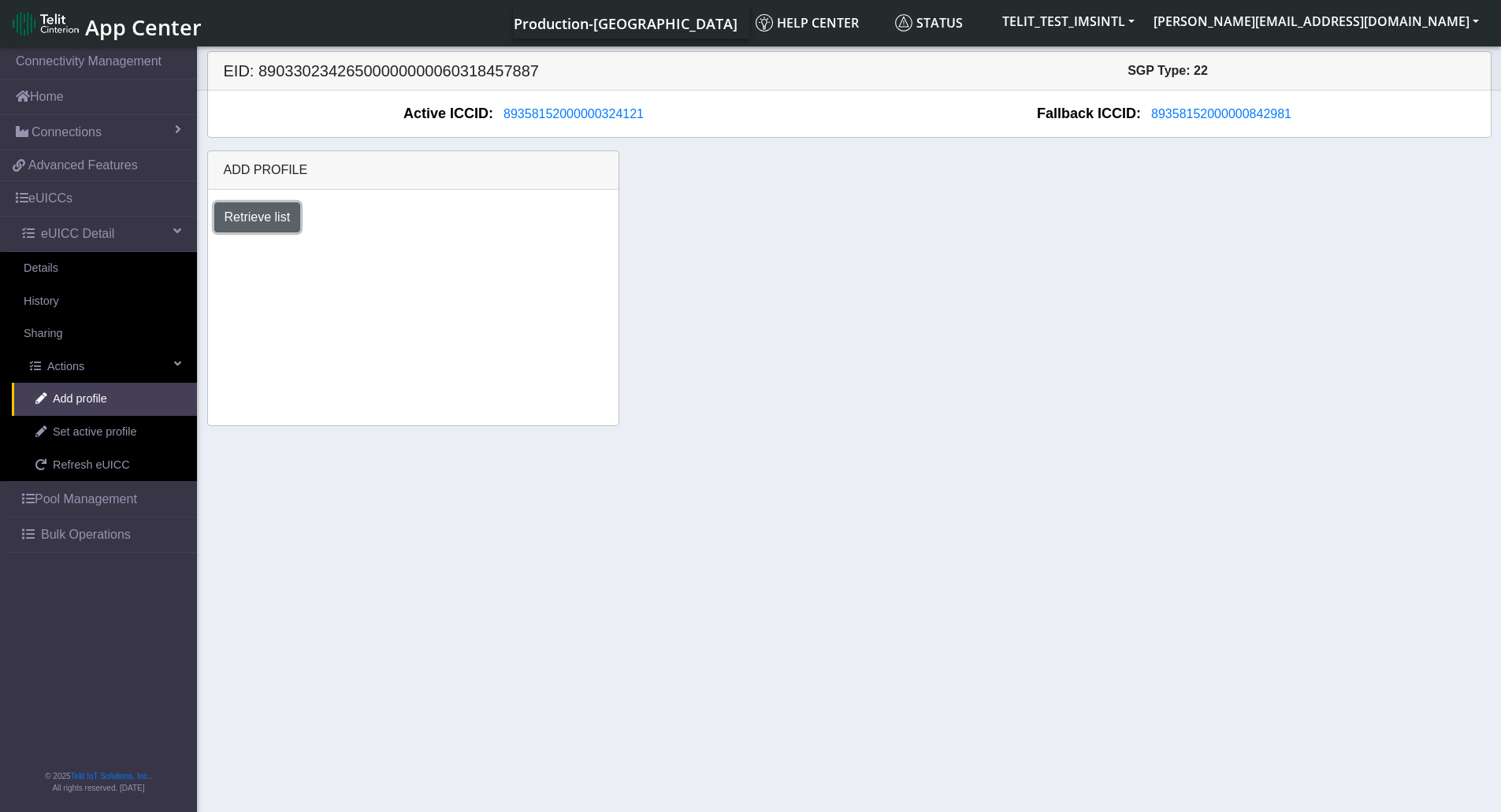
click at [267, 218] on button "Retrieve list" at bounding box center [257, 218] width 86 height 30
click at [443, 258] on select "Select profile to add [DOMAIN_NAME]_ATT (available: 0) USC_test (available: 3) …" at bounding box center [335, 260] width 243 height 30
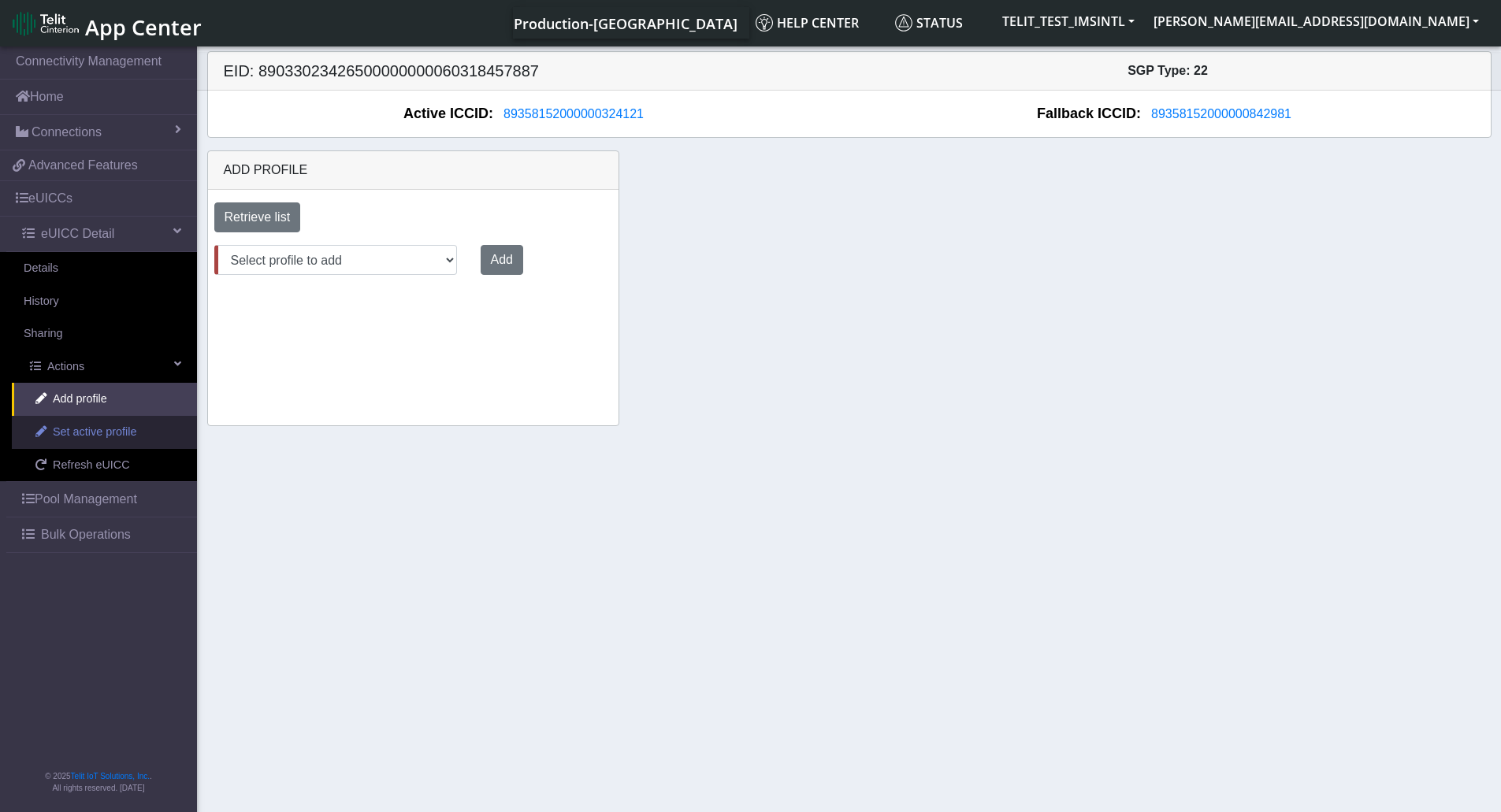
click at [91, 431] on span "Set active profile" at bounding box center [94, 432] width 83 height 17
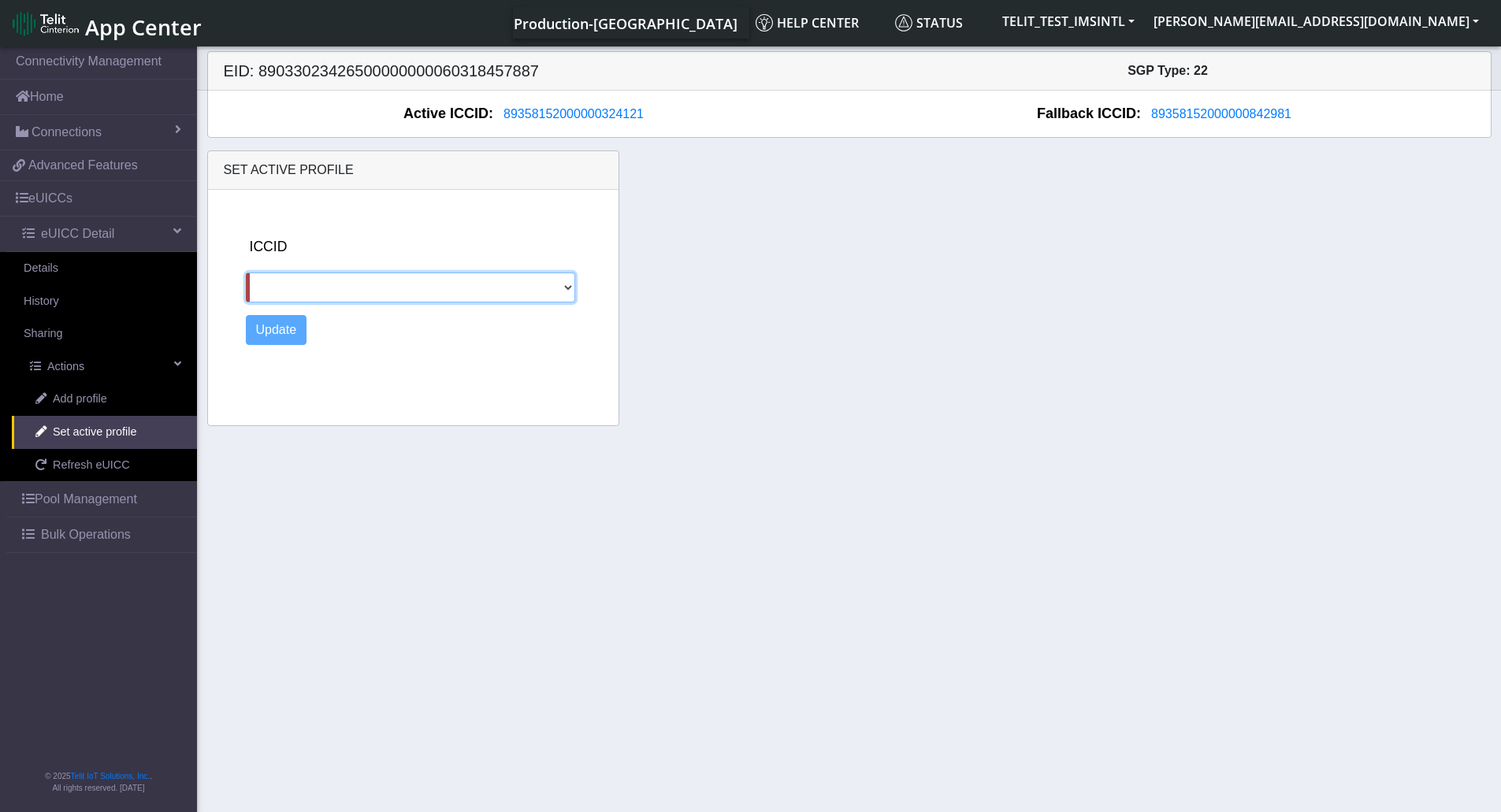
click at [570, 287] on select "[TECHNICAL_ID] 89011703324536928620 89358152000000842981" at bounding box center [411, 288] width 330 height 30
select select "[TECHNICAL_ID]"
click at [246, 273] on select "[TECHNICAL_ID] 89011703324536928620 89358152000000842981" at bounding box center [411, 288] width 330 height 30
click at [284, 330] on button "Update" at bounding box center [276, 330] width 61 height 30
